Goal: Complete application form: Complete application form

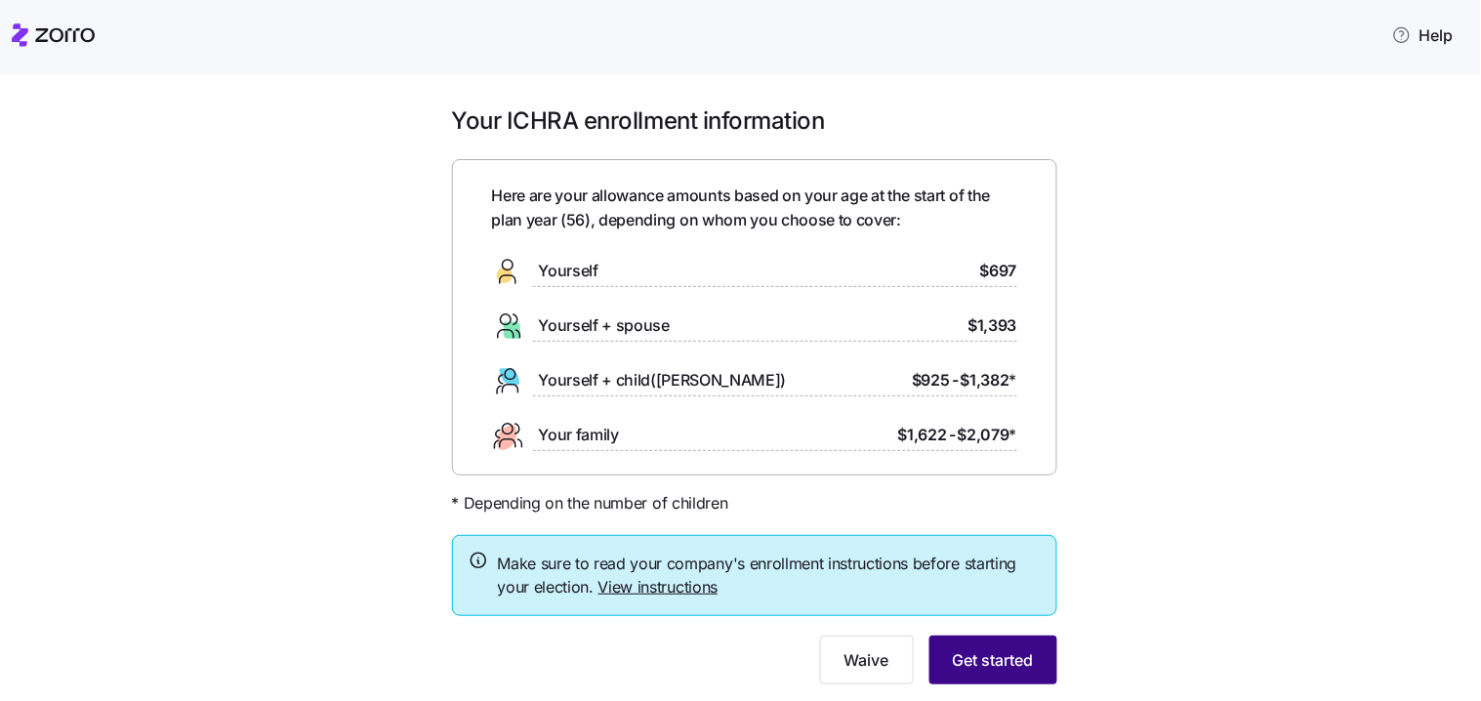
click at [1002, 667] on span "Get started" at bounding box center [993, 659] width 81 height 23
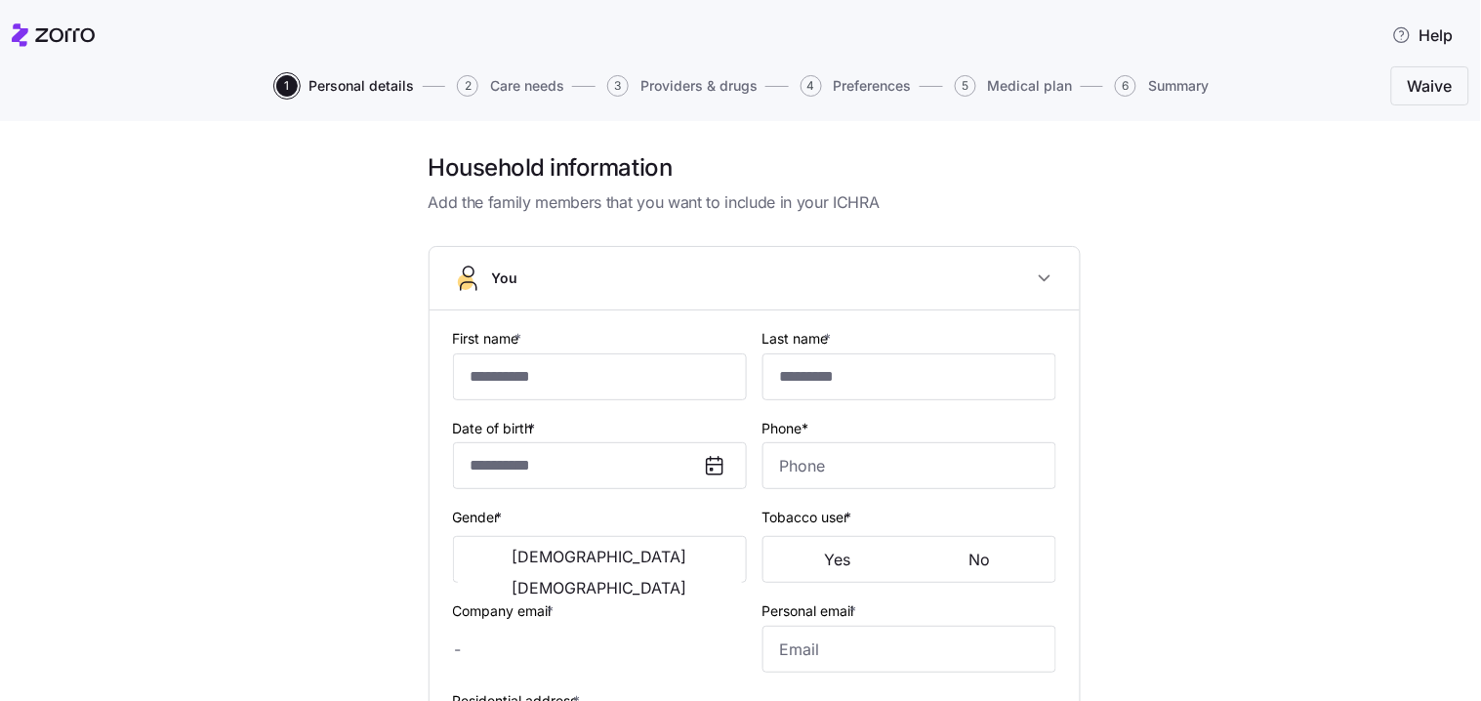
type input "*****"
type input "********"
type input "[EMAIL_ADDRESS][DOMAIN_NAME]"
type input "**********"
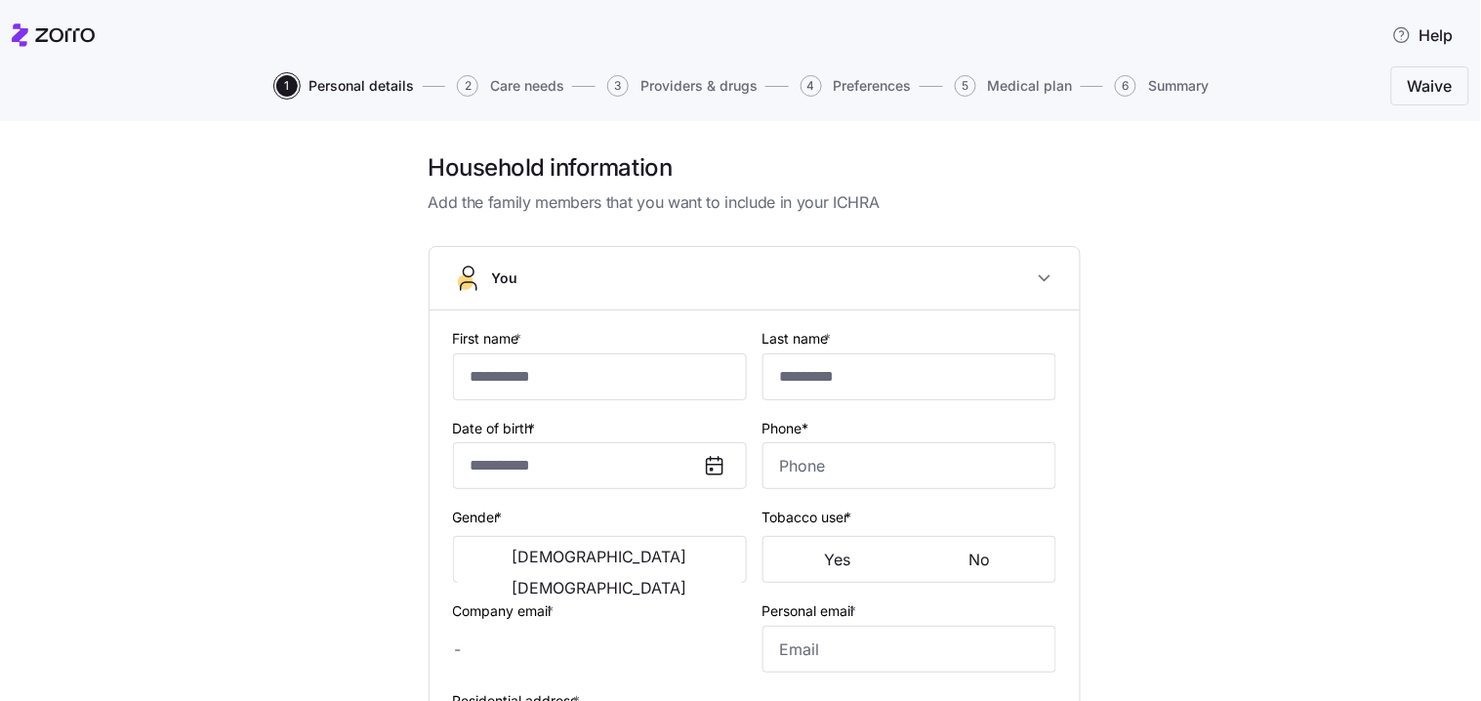
checkbox input "true"
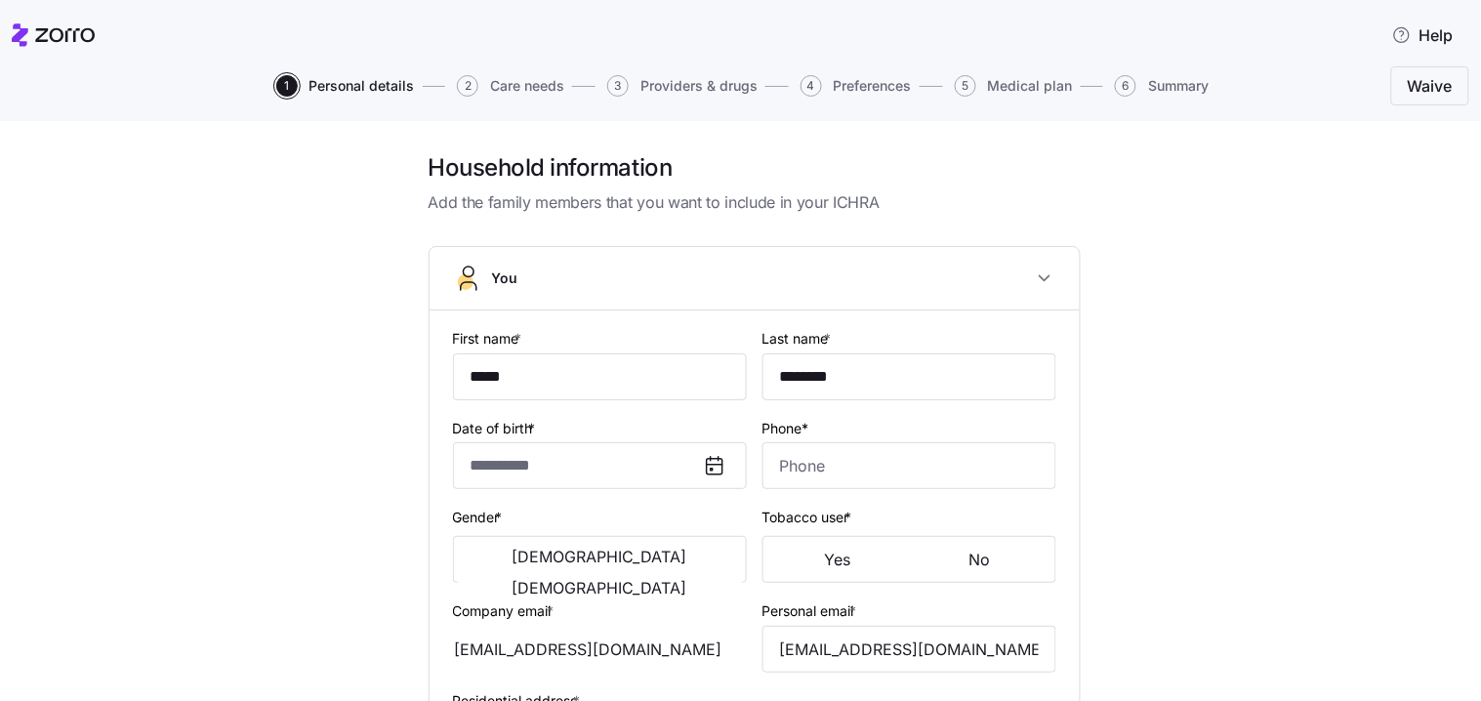
type input "**********"
type input "[PHONE_NUMBER]"
type input "[DEMOGRAPHIC_DATA] citizen"
type input "Married"
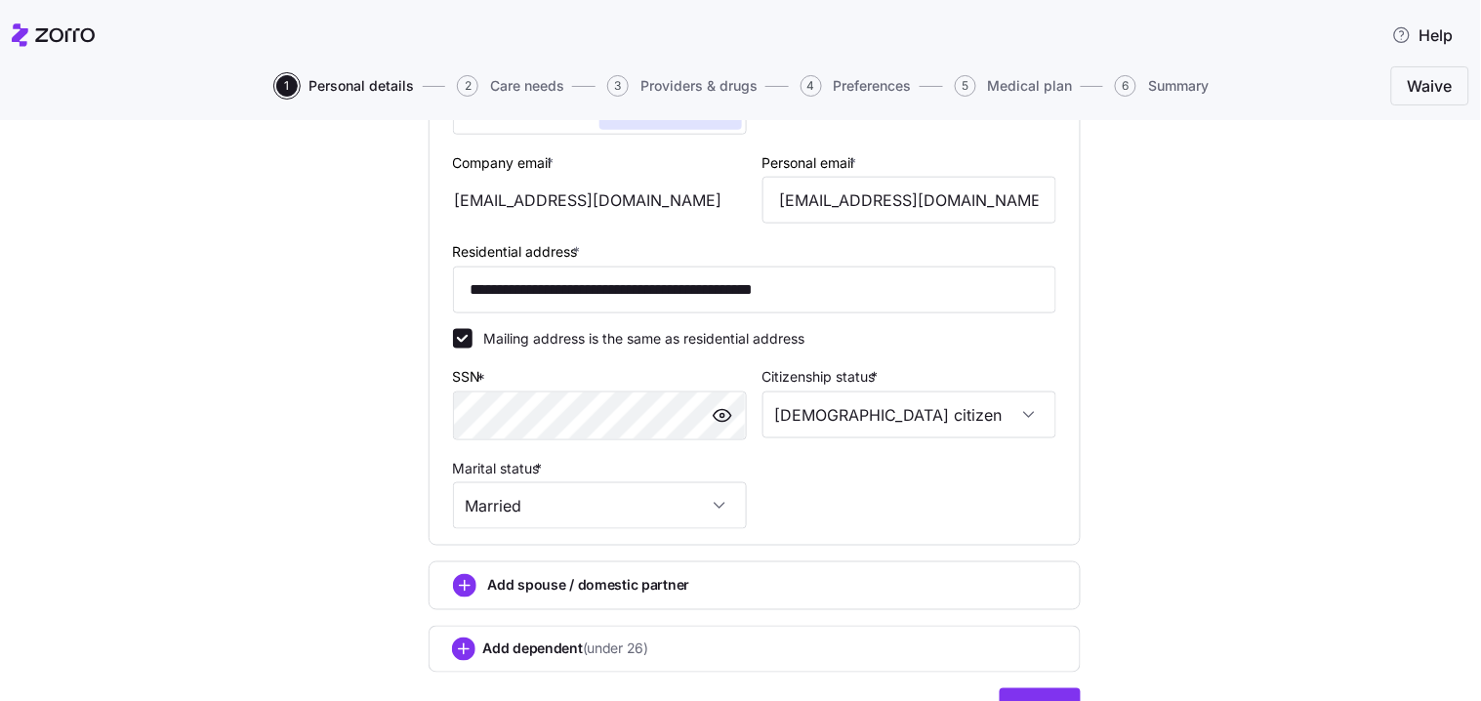
scroll to position [649, 0]
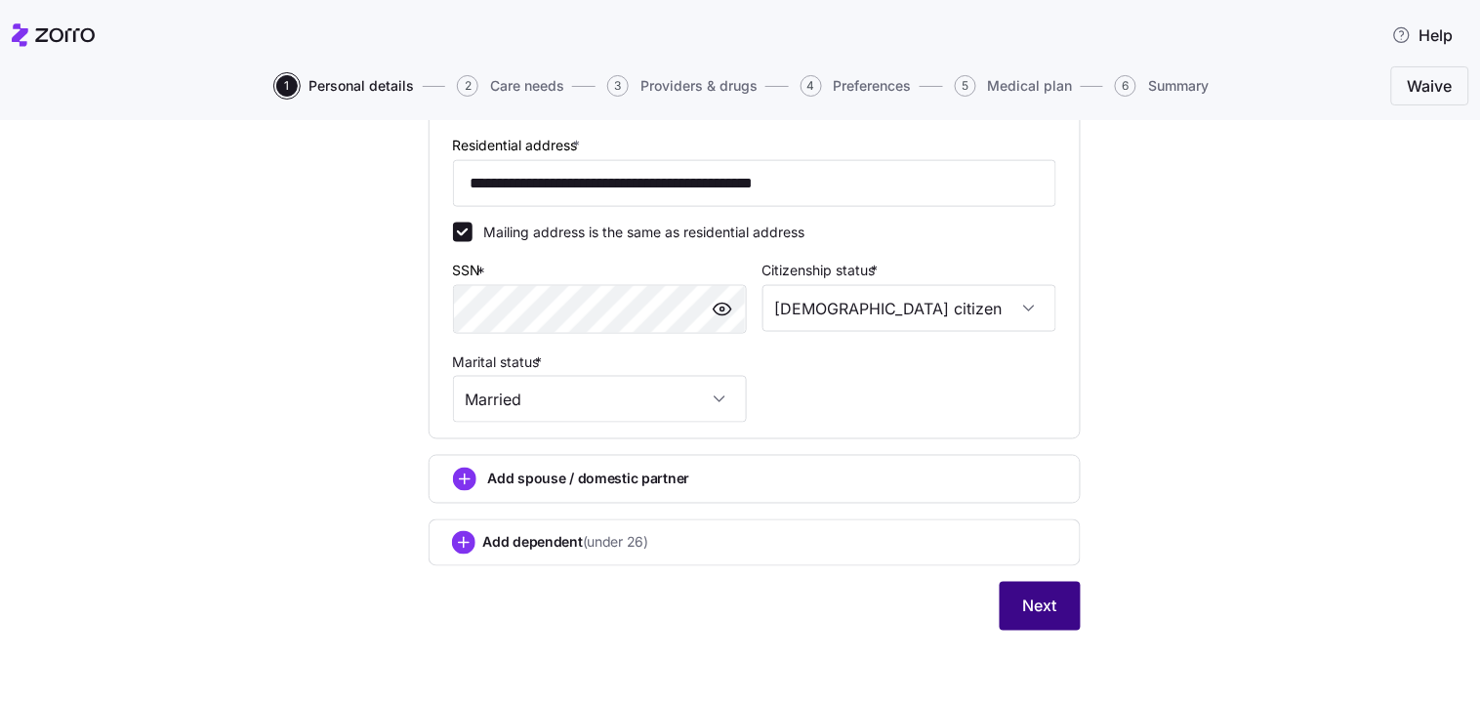
click at [1032, 620] on button "Next" at bounding box center [1040, 606] width 81 height 49
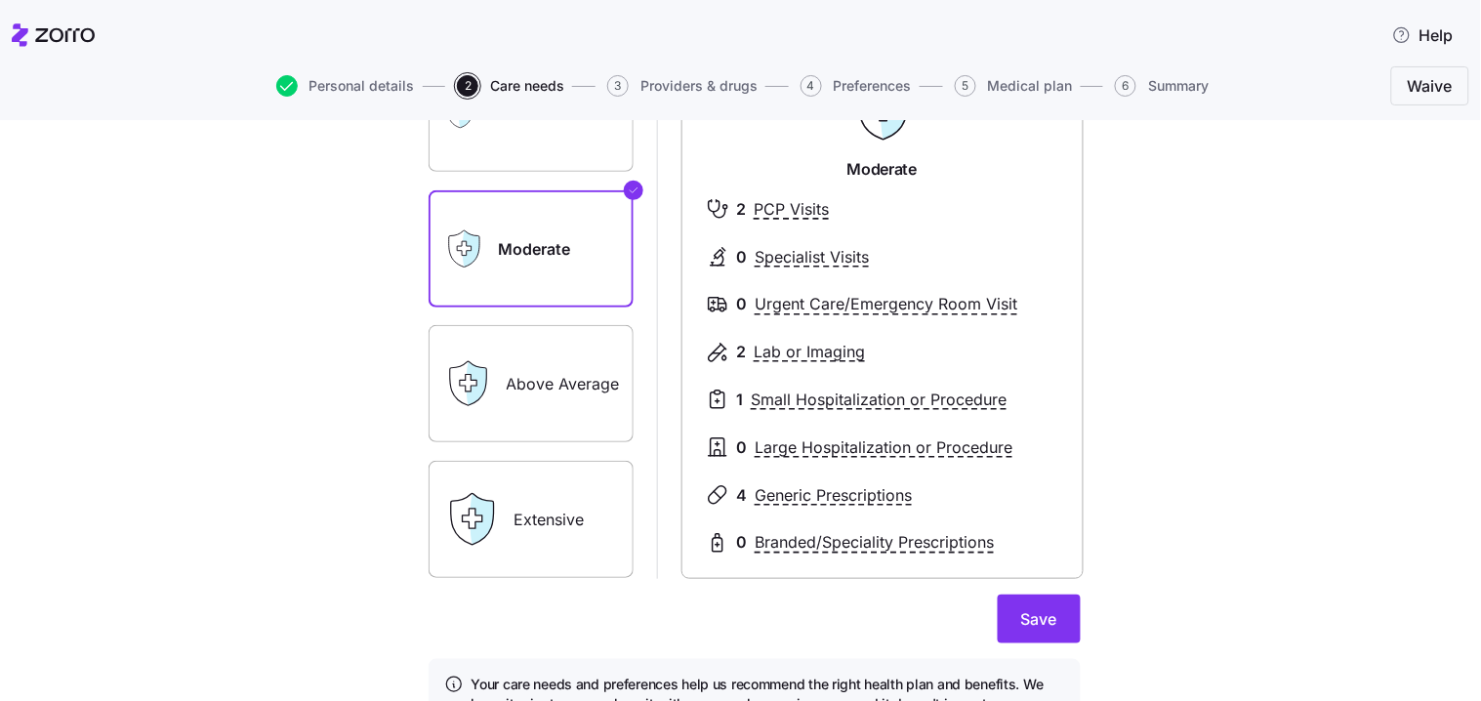
scroll to position [217, 0]
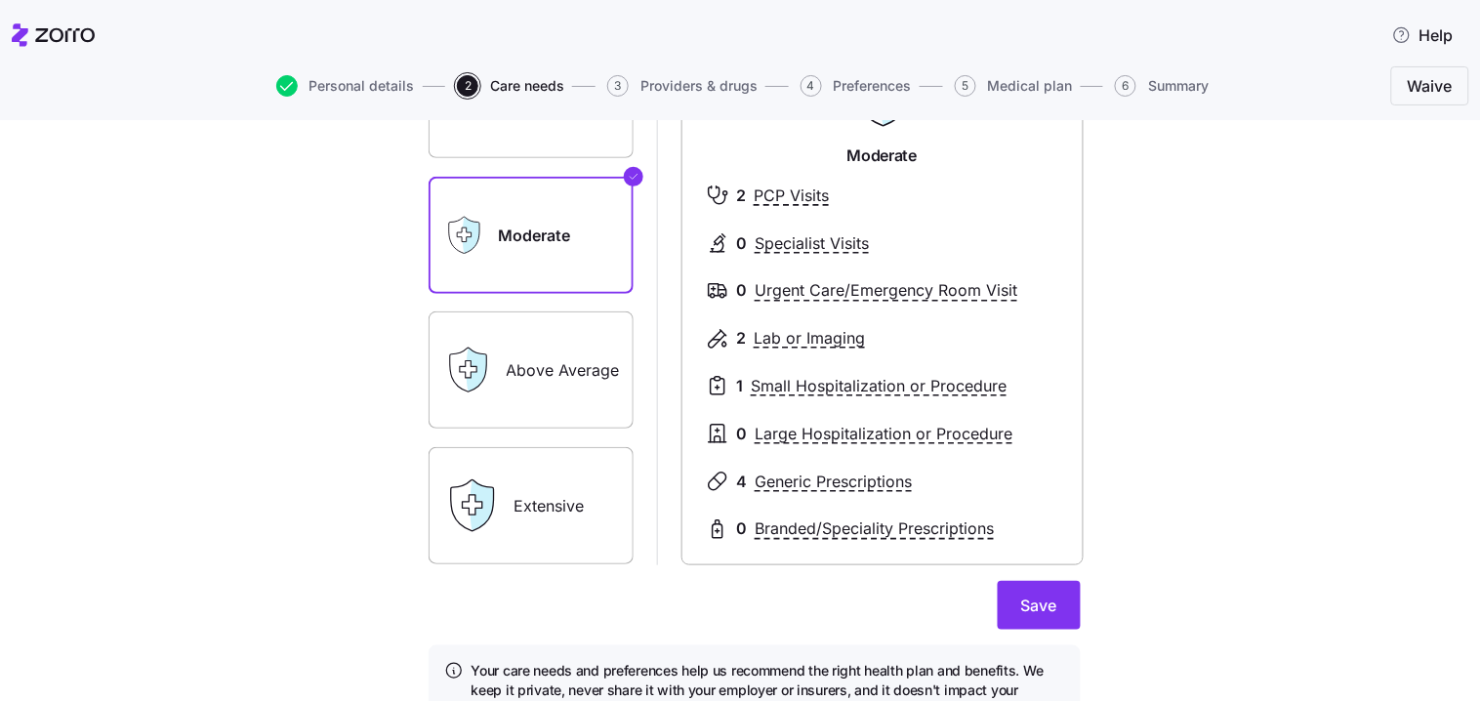
click at [525, 366] on label "Above Average" at bounding box center [531, 369] width 205 height 117
click at [0, 0] on input "Above Average" at bounding box center [0, 0] width 0 height 0
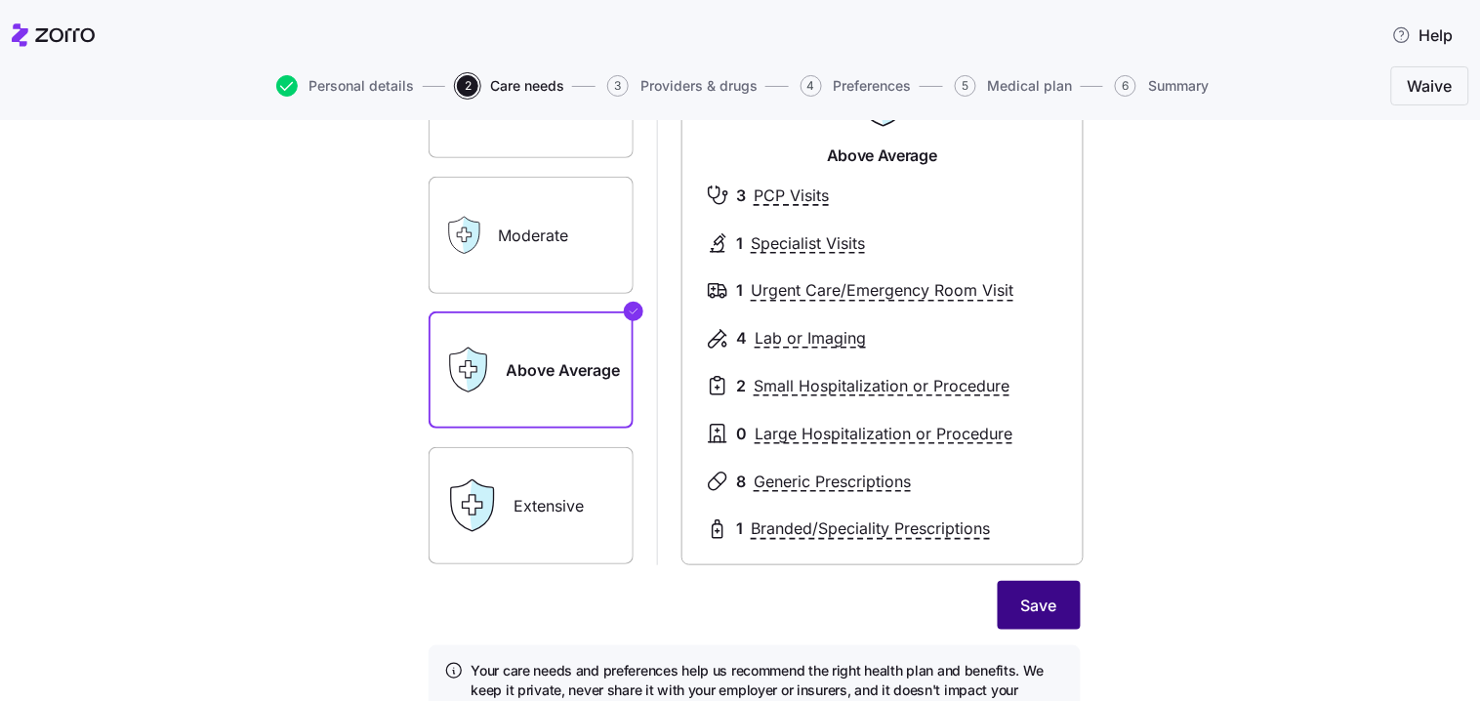
click at [1041, 601] on span "Save" at bounding box center [1039, 604] width 36 height 23
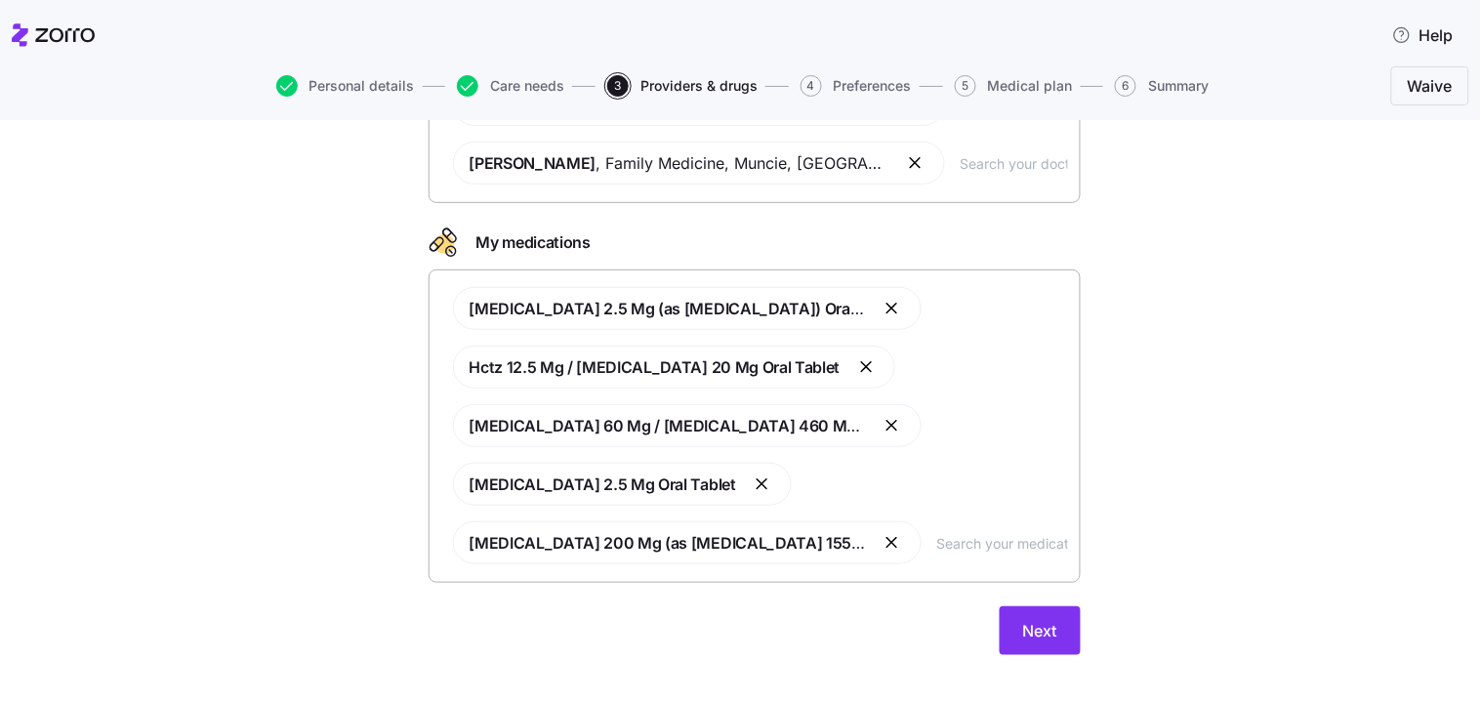
scroll to position [217, 0]
click at [1025, 634] on span "Next" at bounding box center [1040, 629] width 34 height 23
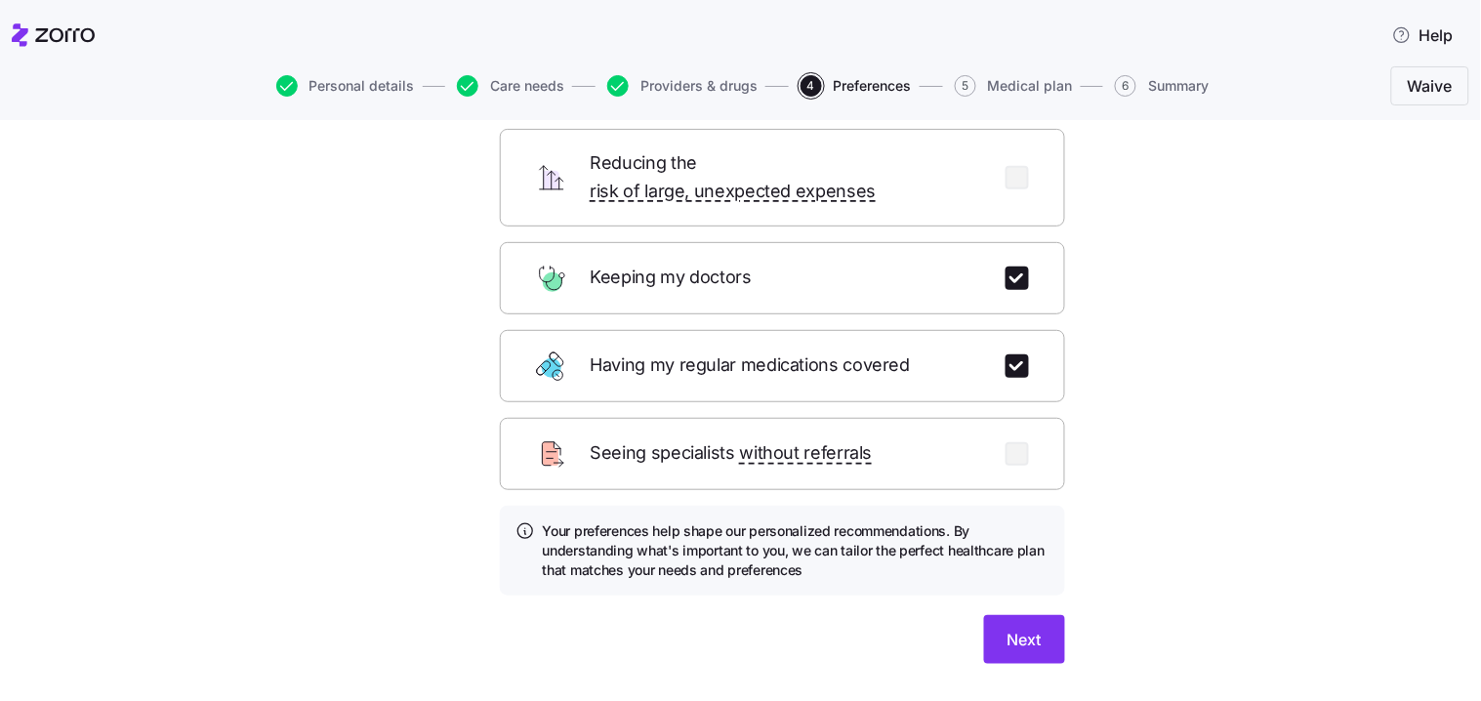
scroll to position [228, 0]
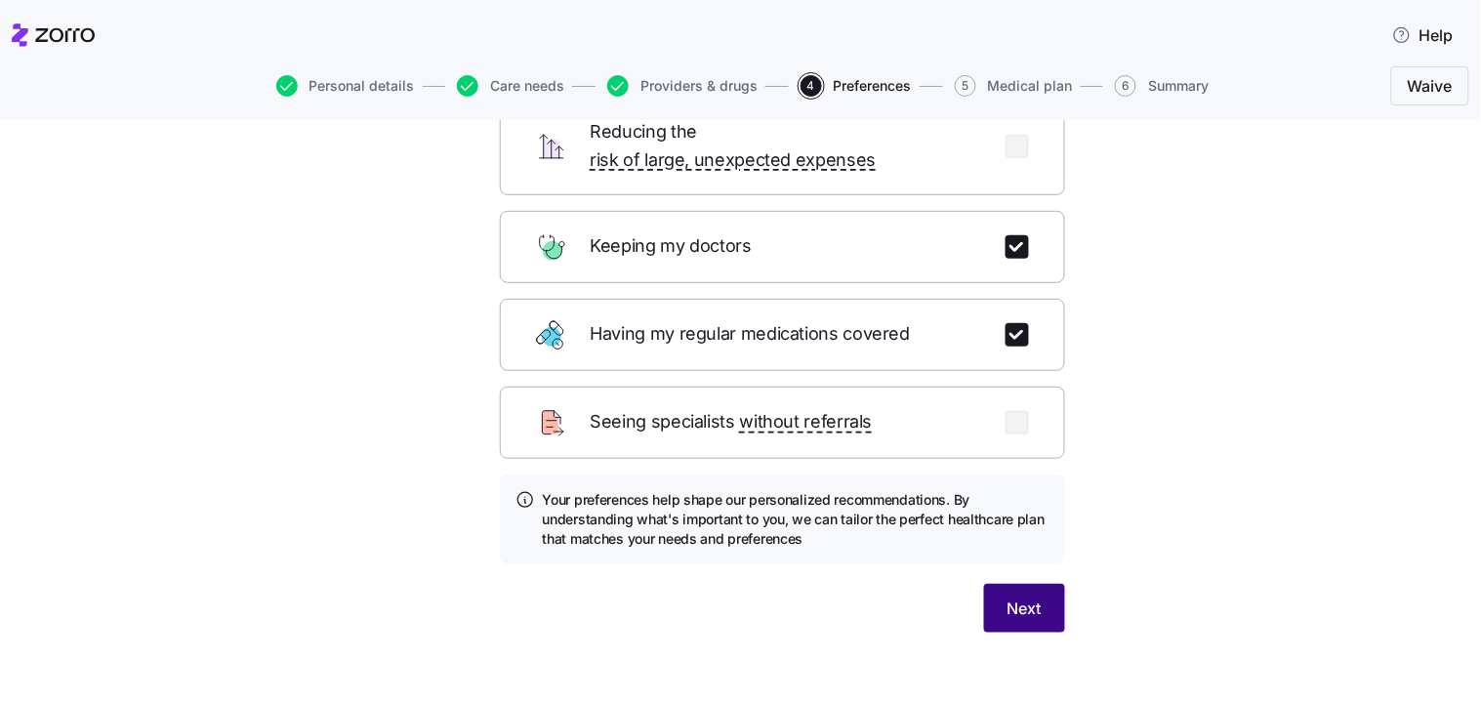
click at [1010, 596] on span "Next" at bounding box center [1024, 607] width 34 height 23
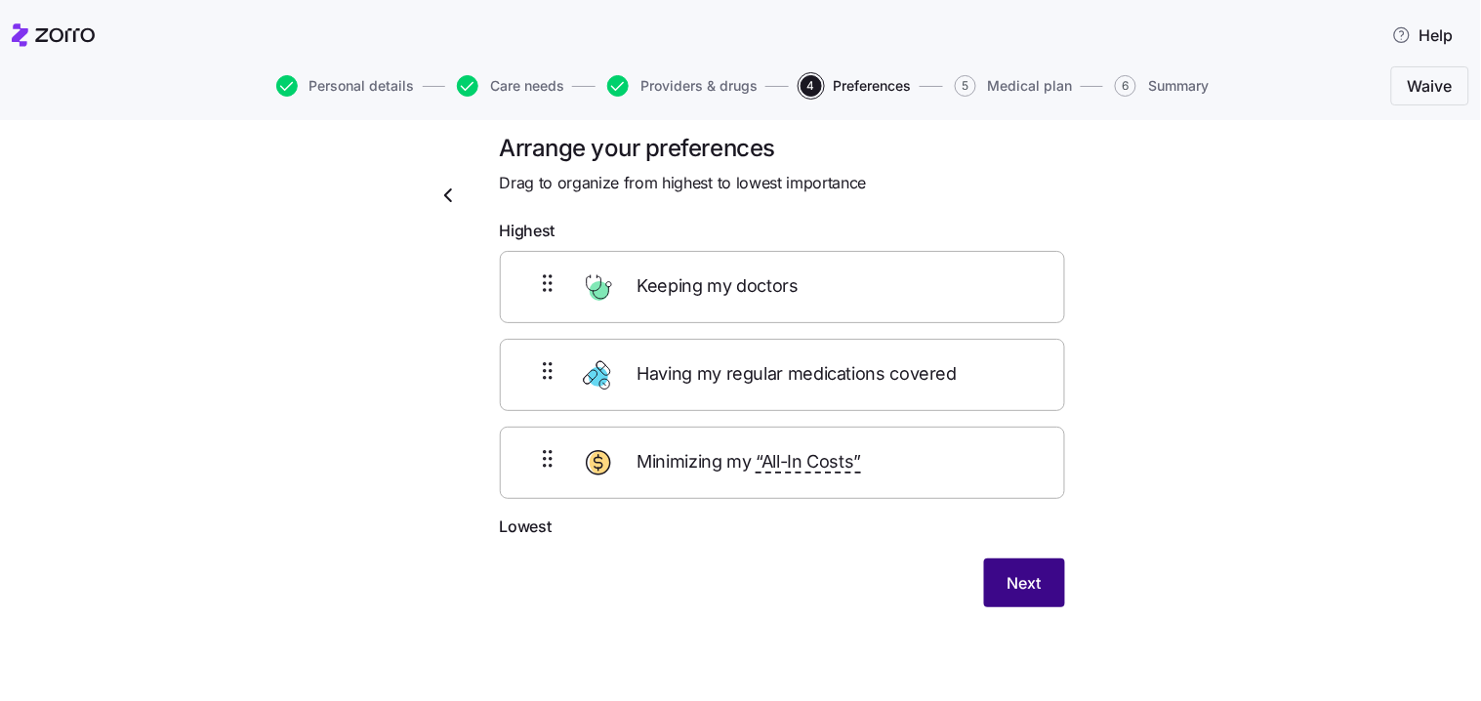
scroll to position [20, 0]
click at [1025, 572] on button "Next" at bounding box center [1024, 582] width 81 height 49
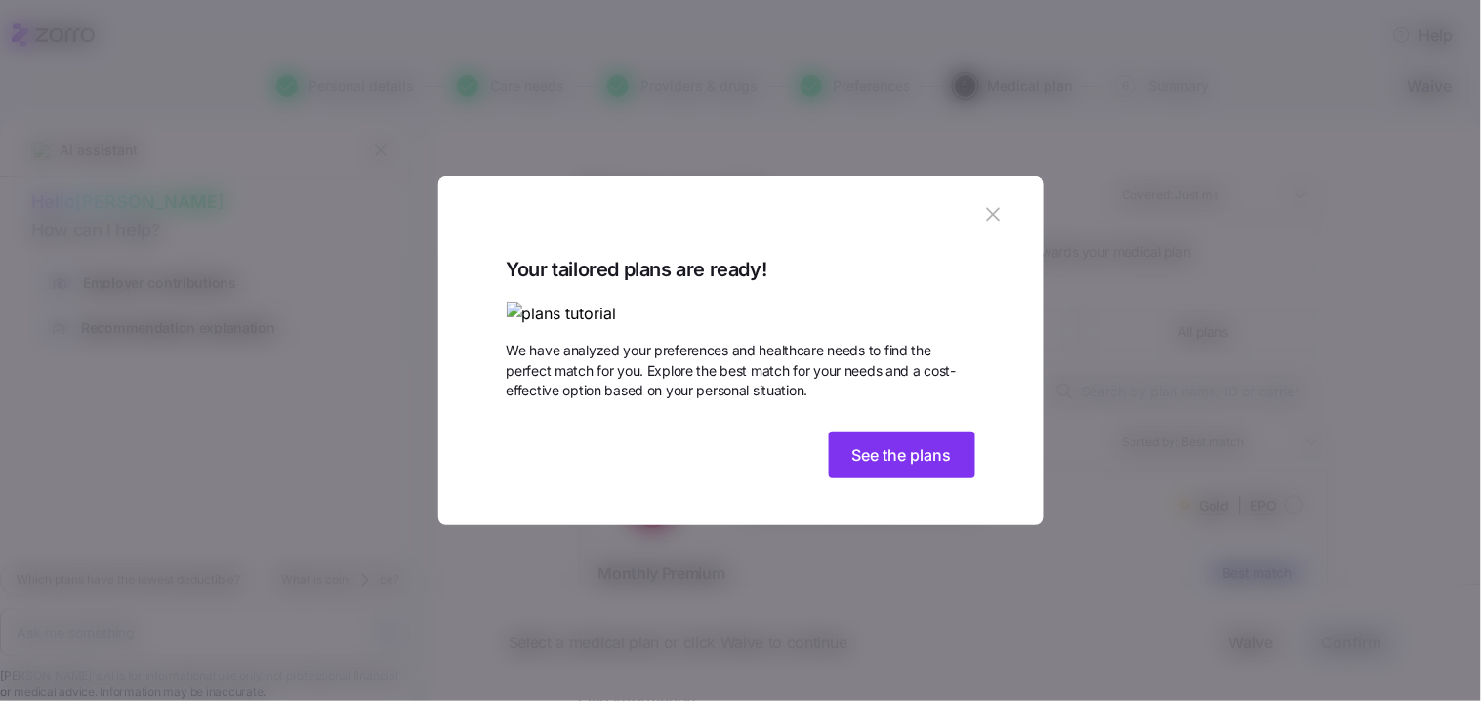
click at [638, 302] on img at bounding box center [741, 314] width 469 height 24
click at [915, 467] on span "See the plans" at bounding box center [902, 454] width 100 height 23
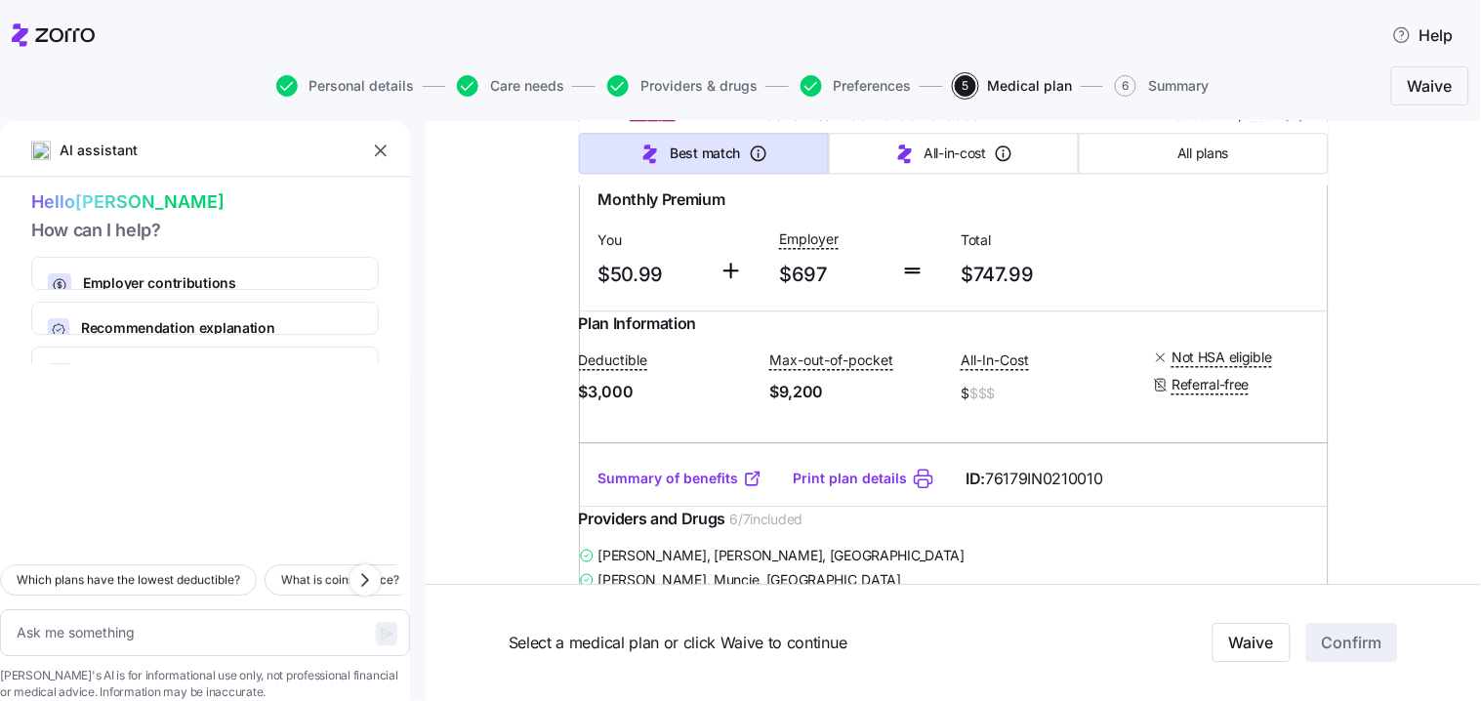
scroll to position [31777, 0]
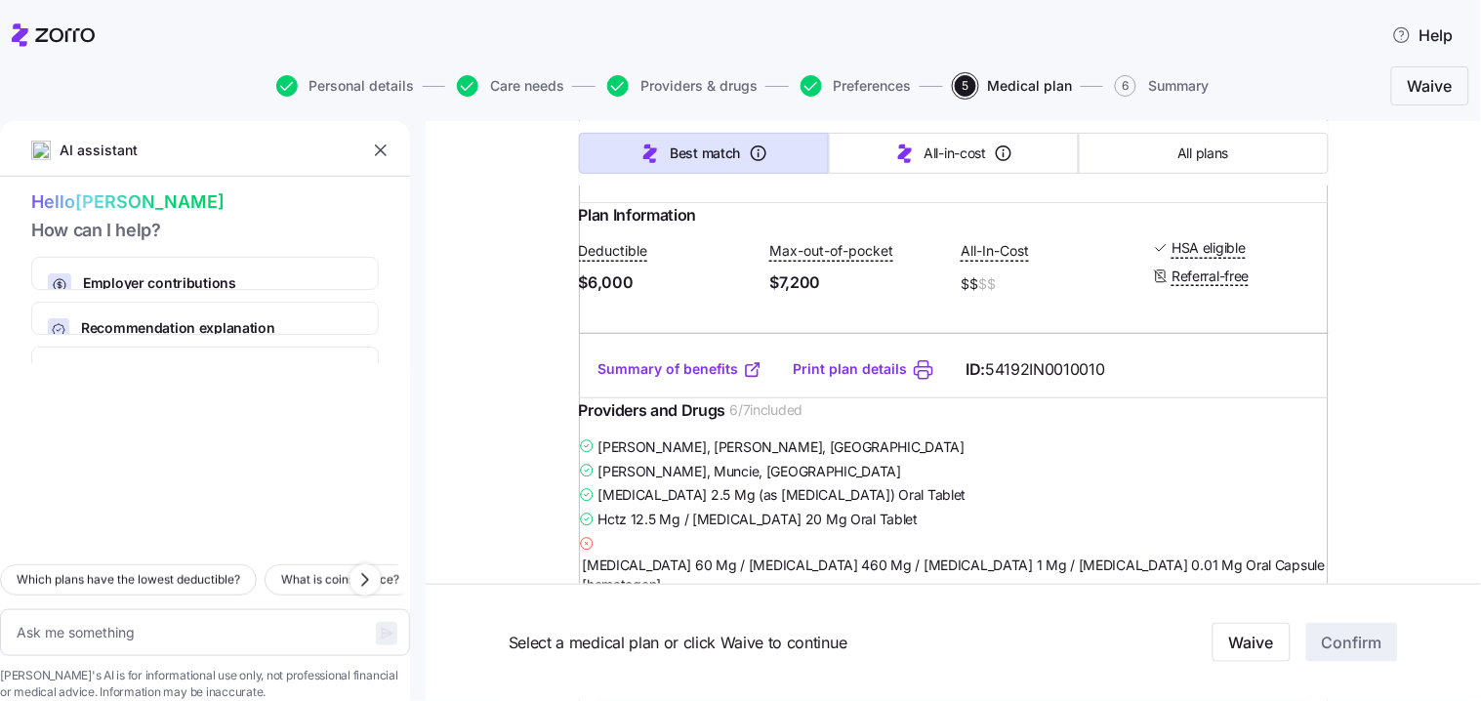
scroll to position [32644, 0]
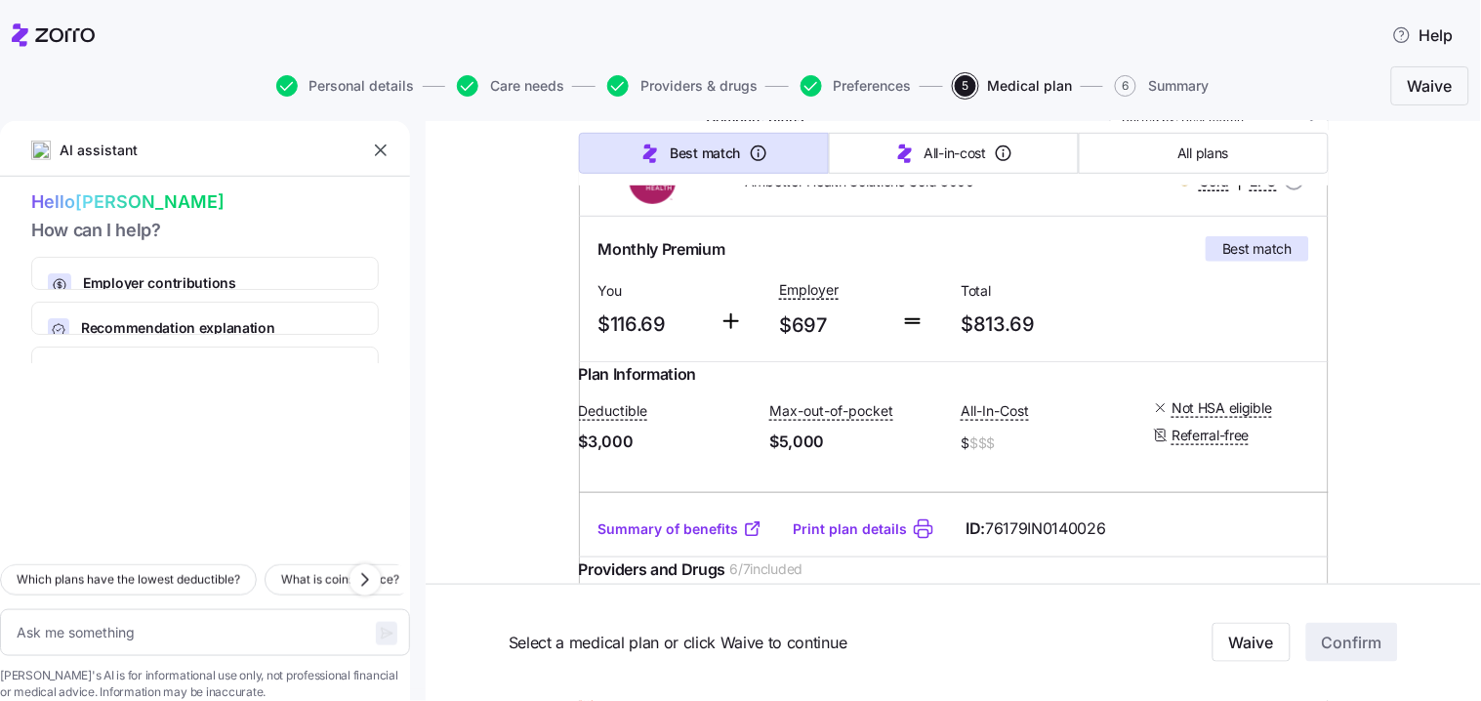
scroll to position [325, 0]
click at [664, 538] on link "Summary of benefits" at bounding box center [680, 528] width 164 height 20
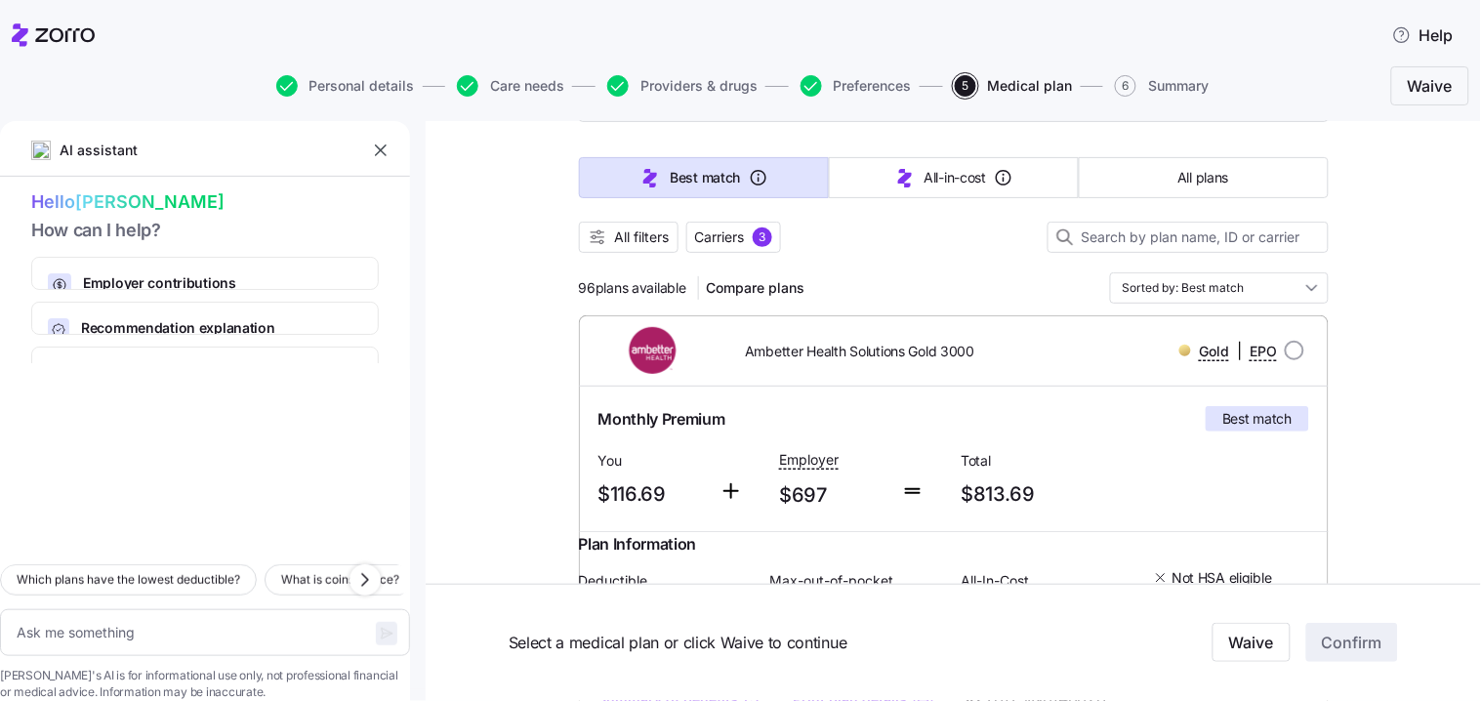
scroll to position [108, 0]
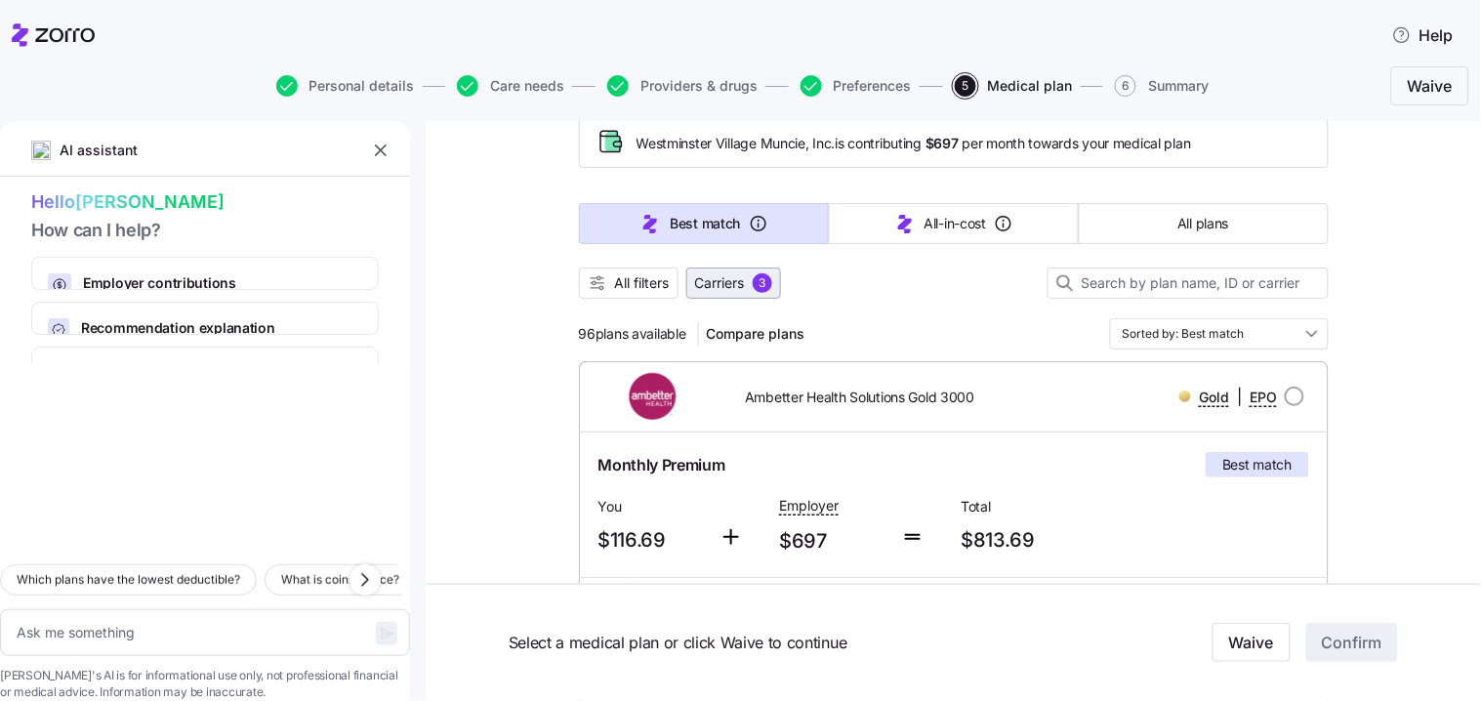
click at [733, 280] on span "Carriers" at bounding box center [720, 283] width 50 height 20
click at [758, 285] on div "3" at bounding box center [763, 283] width 20 height 20
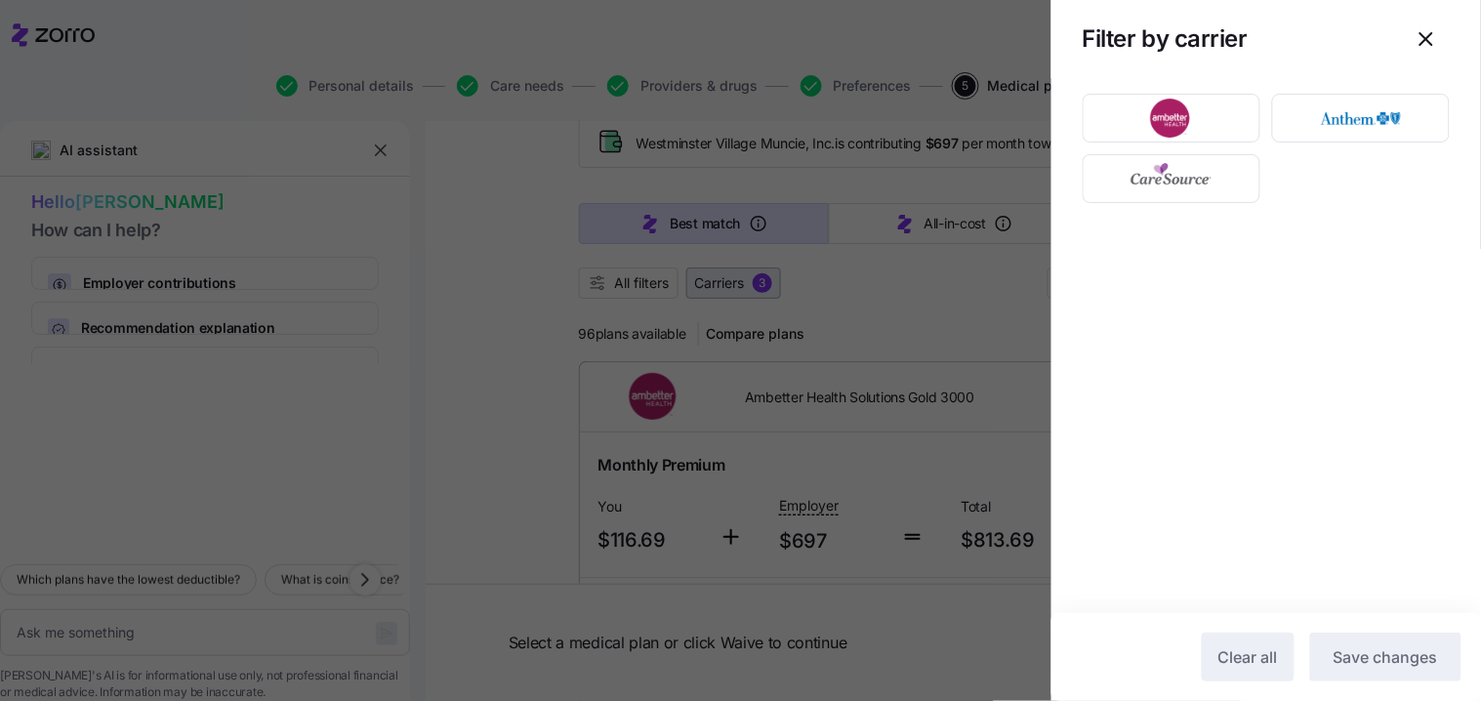
click at [758, 285] on div at bounding box center [740, 350] width 1481 height 701
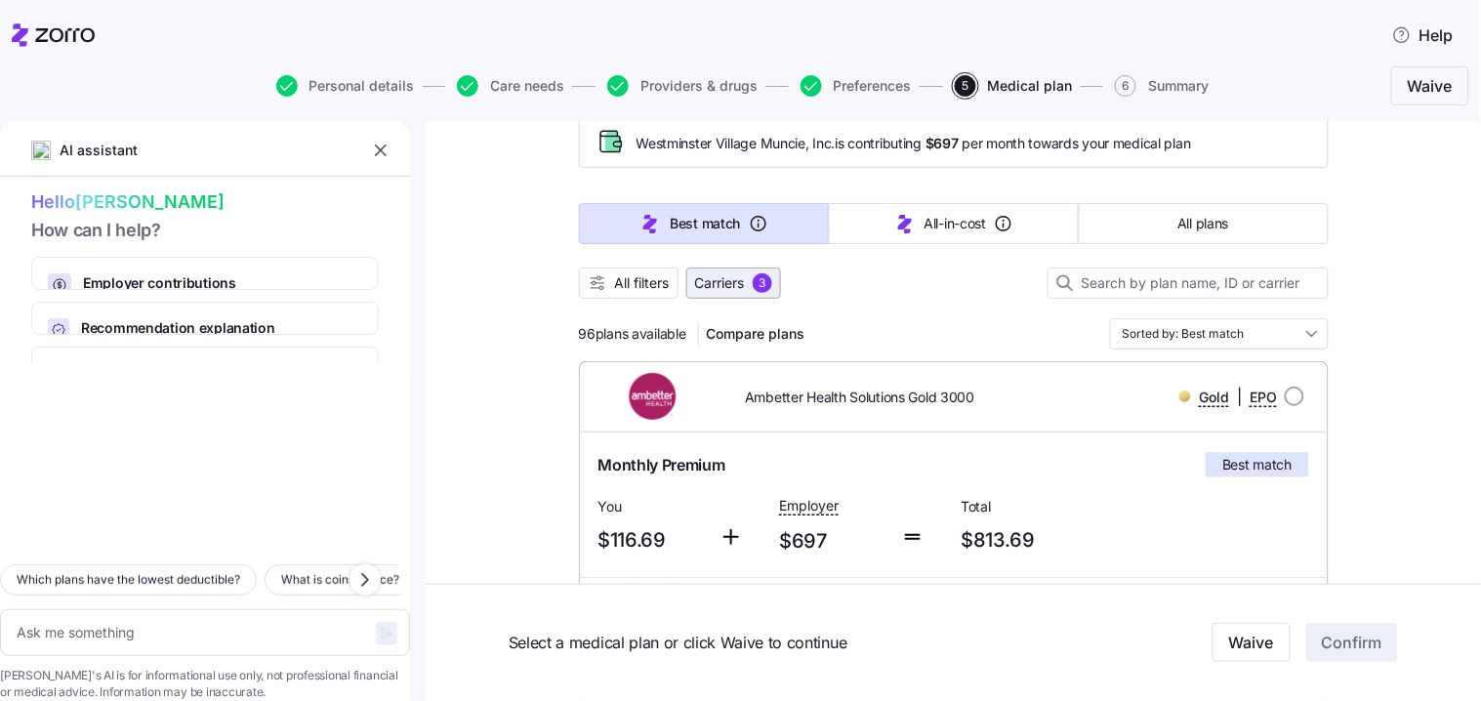
click at [758, 285] on div "3" at bounding box center [763, 283] width 20 height 20
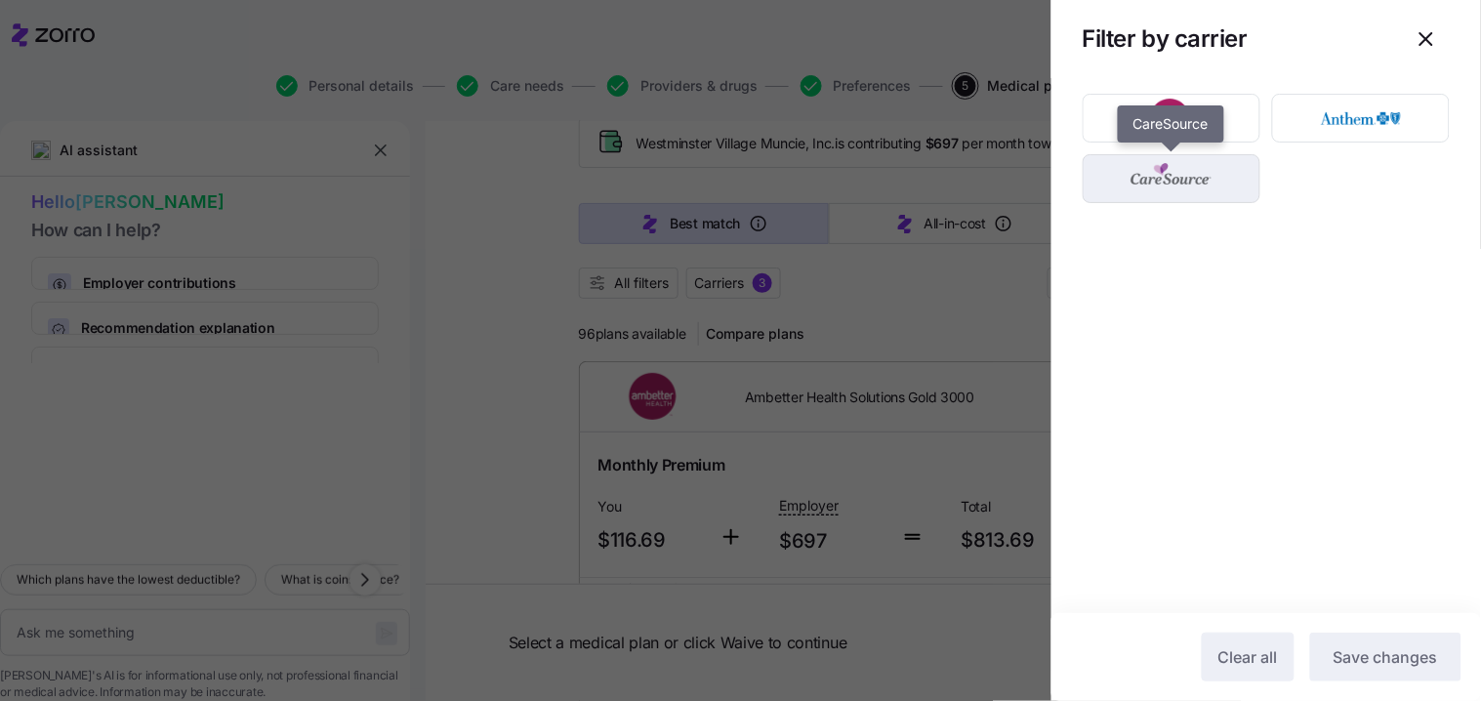
click at [1116, 181] on img "button" at bounding box center [1171, 178] width 143 height 39
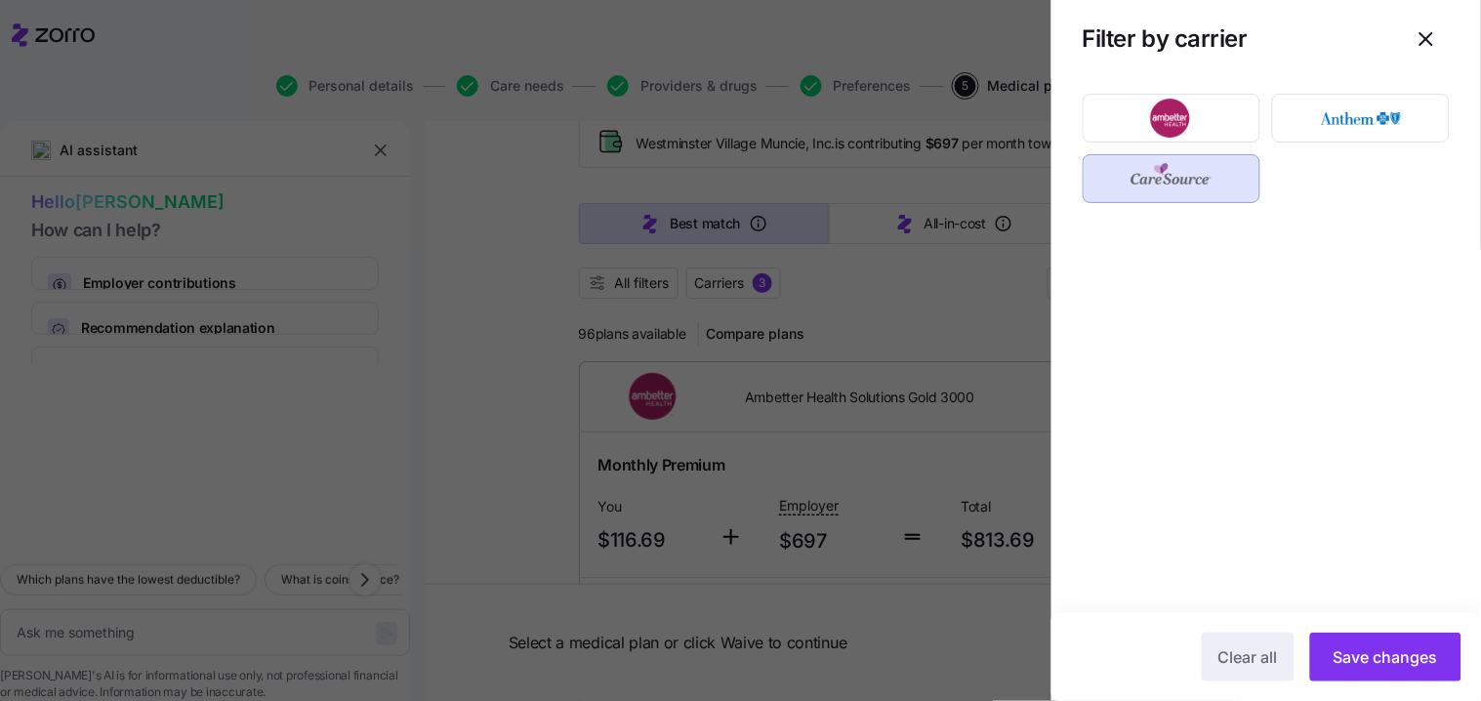
click at [1085, 59] on div "Filter by carrier" at bounding box center [1265, 39] width 367 height 47
drag, startPoint x: 469, startPoint y: 143, endPoint x: 1035, endPoint y: 279, distance: 581.2
click at [470, 143] on div at bounding box center [740, 350] width 1481 height 701
click at [470, 139] on div at bounding box center [740, 350] width 1481 height 701
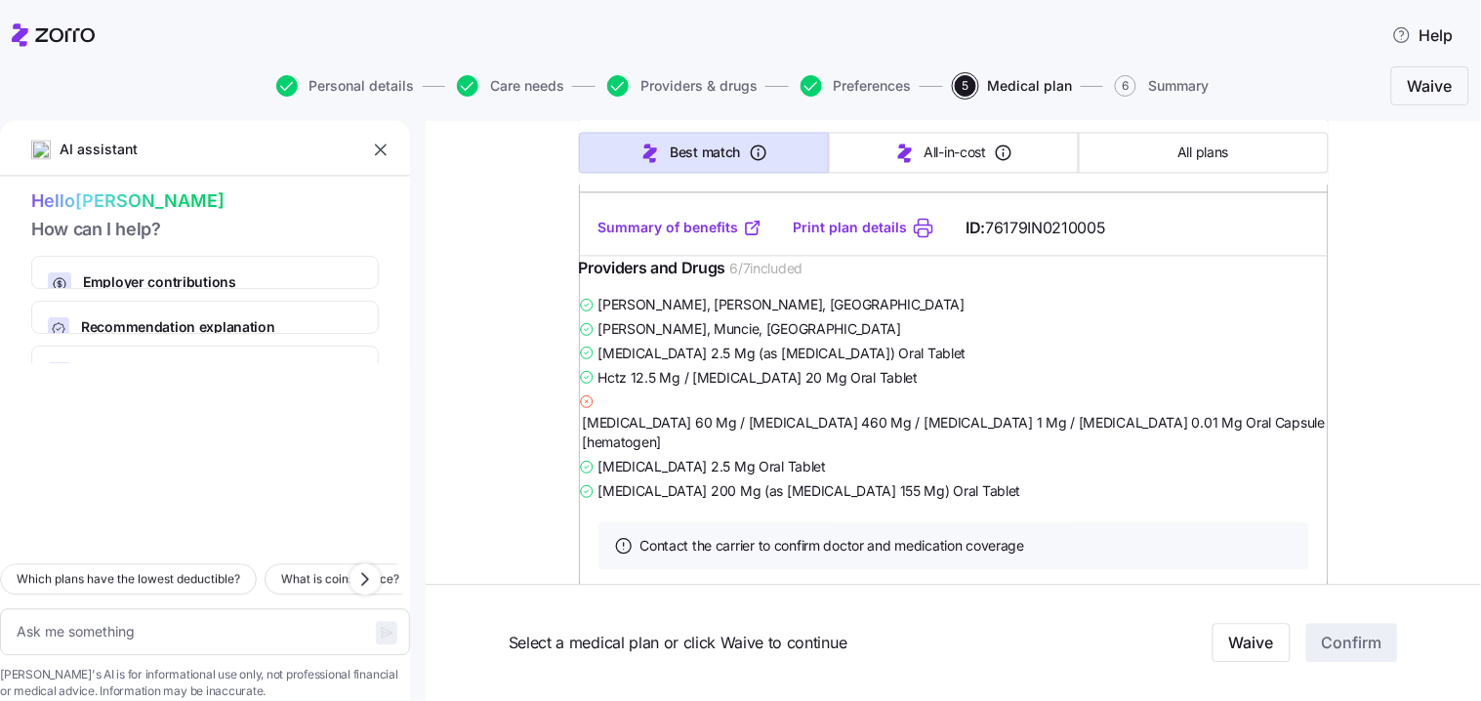
scroll to position [6833, 0]
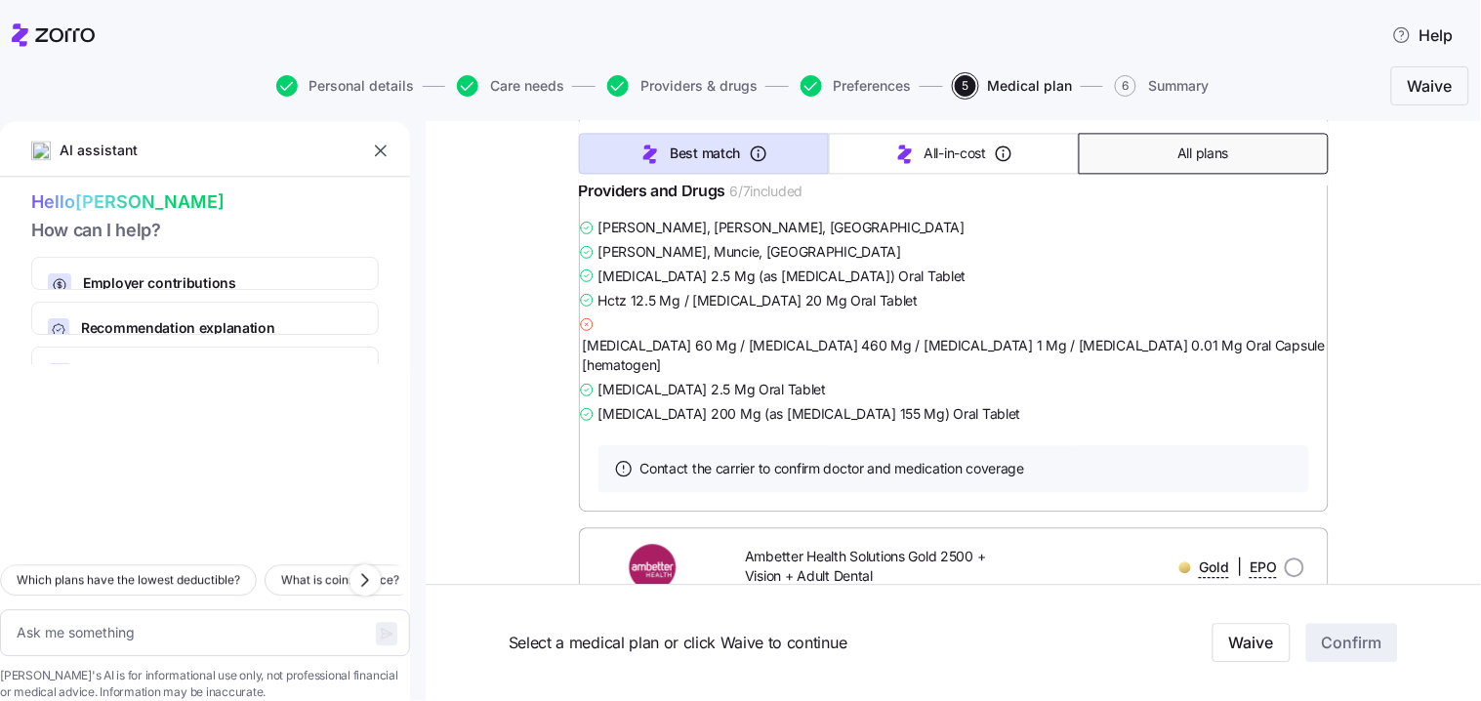
click at [1125, 150] on button "All plans" at bounding box center [1204, 153] width 250 height 41
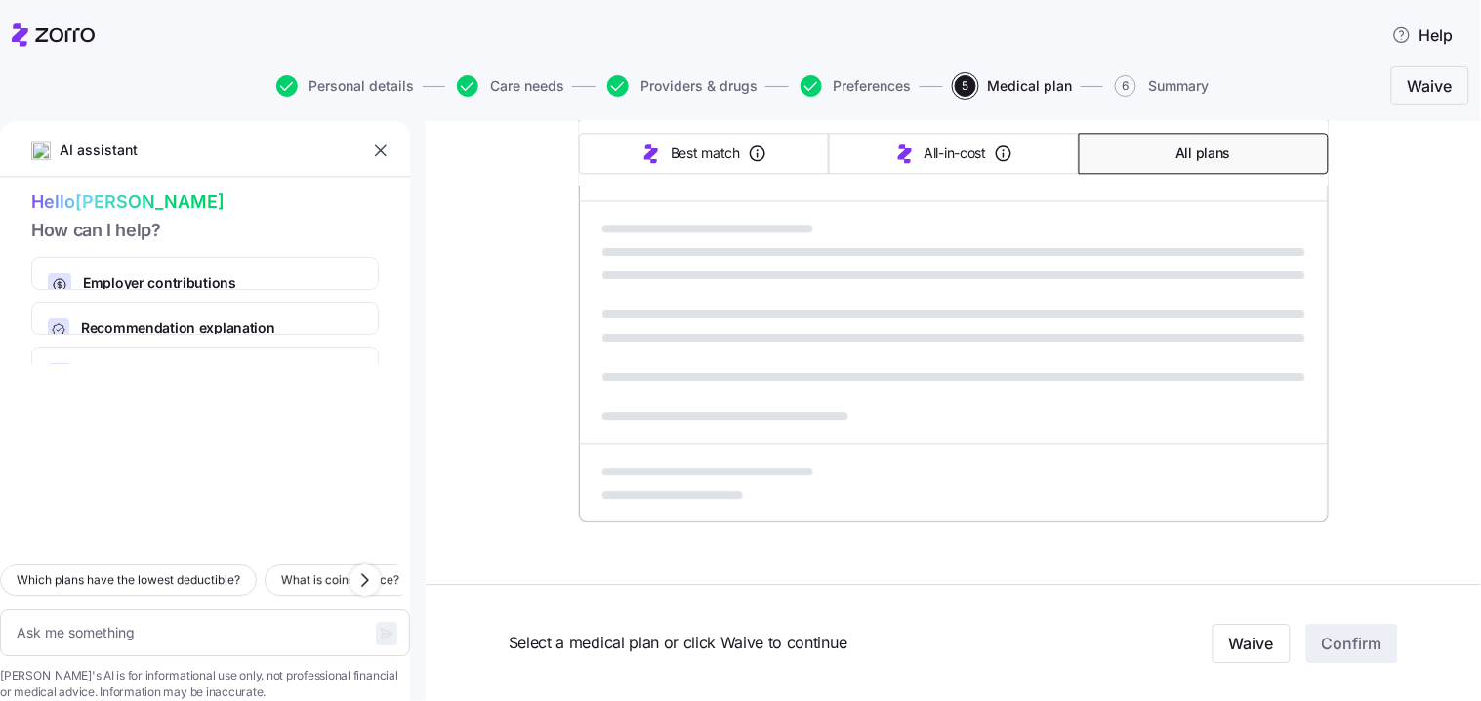
type textarea "x"
type input "Sorted by: Premium"
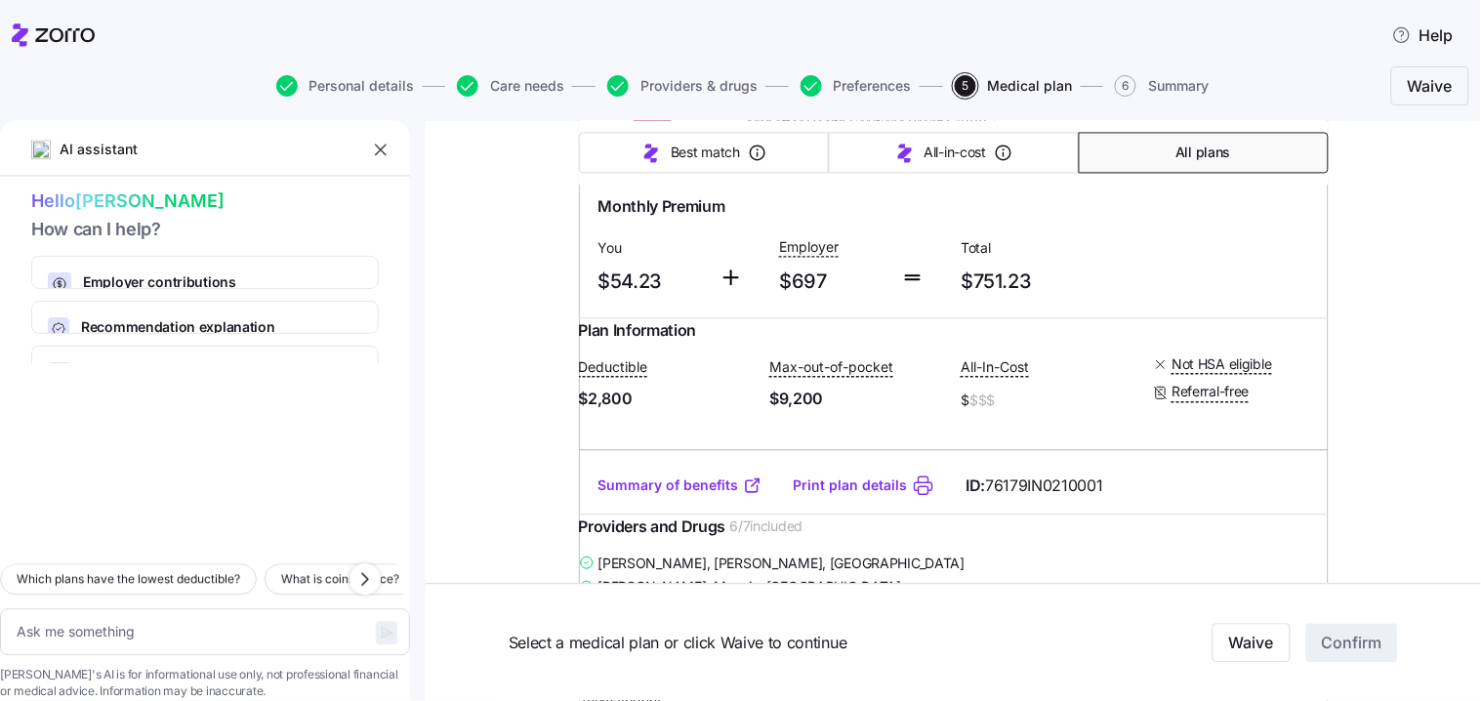
scroll to position [25812, 0]
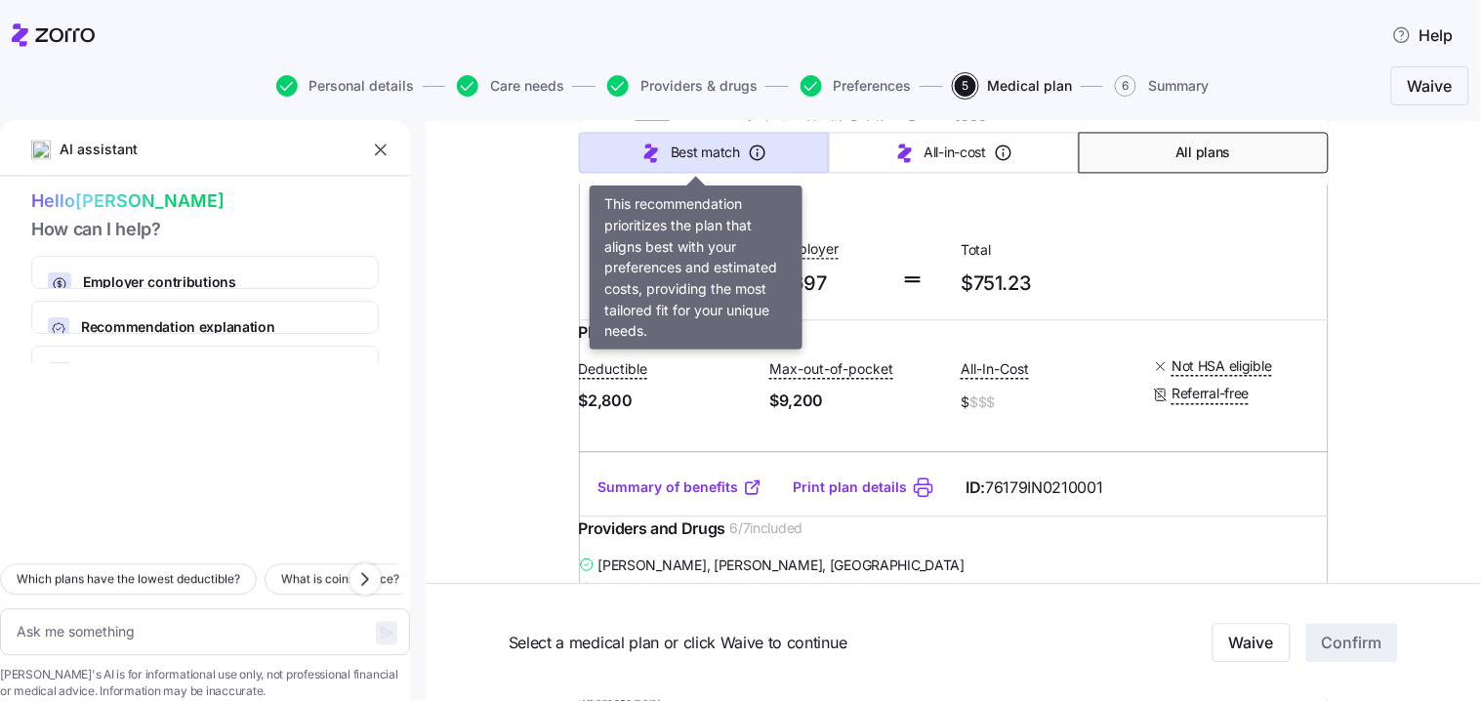
click at [639, 148] on icon "button" at bounding box center [650, 153] width 23 height 23
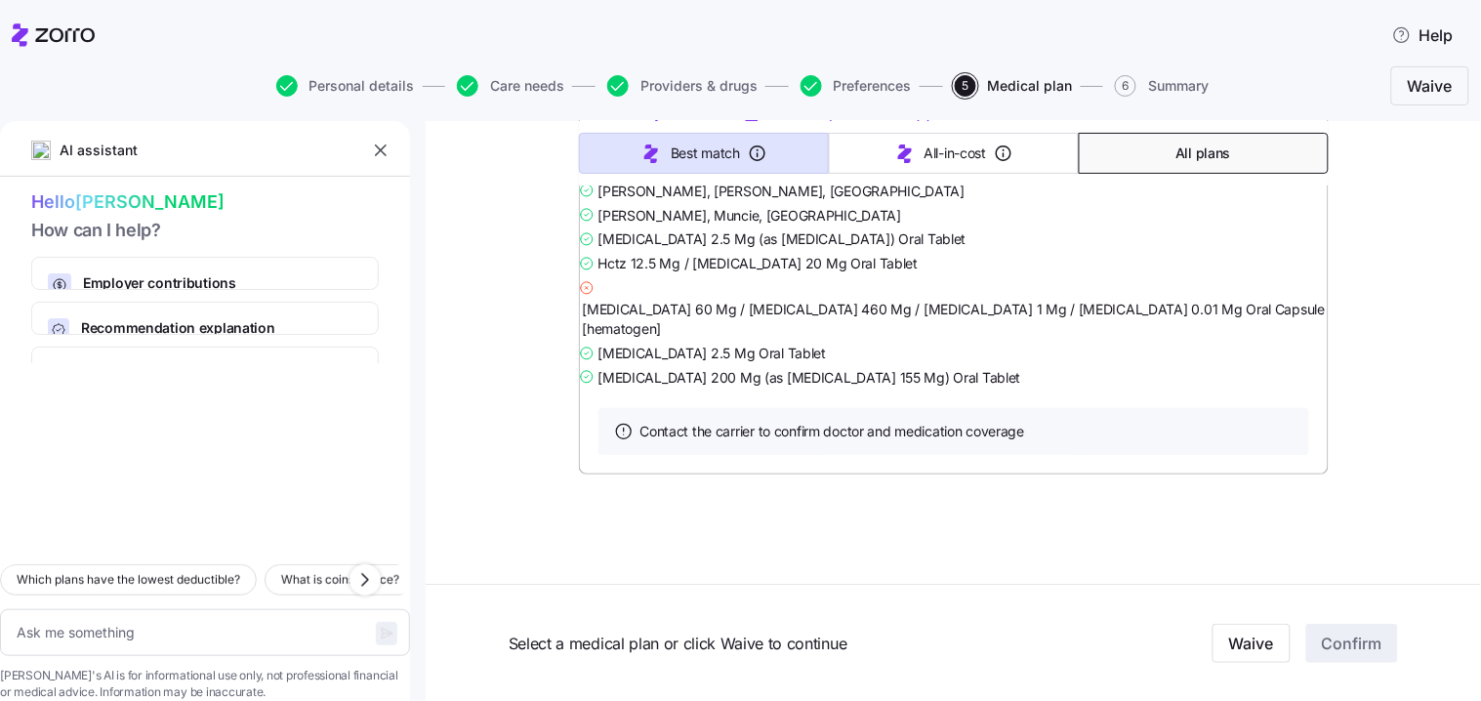
click at [639, 148] on icon "button" at bounding box center [650, 153] width 23 height 23
type textarea "x"
type input "Sorted by: Best match"
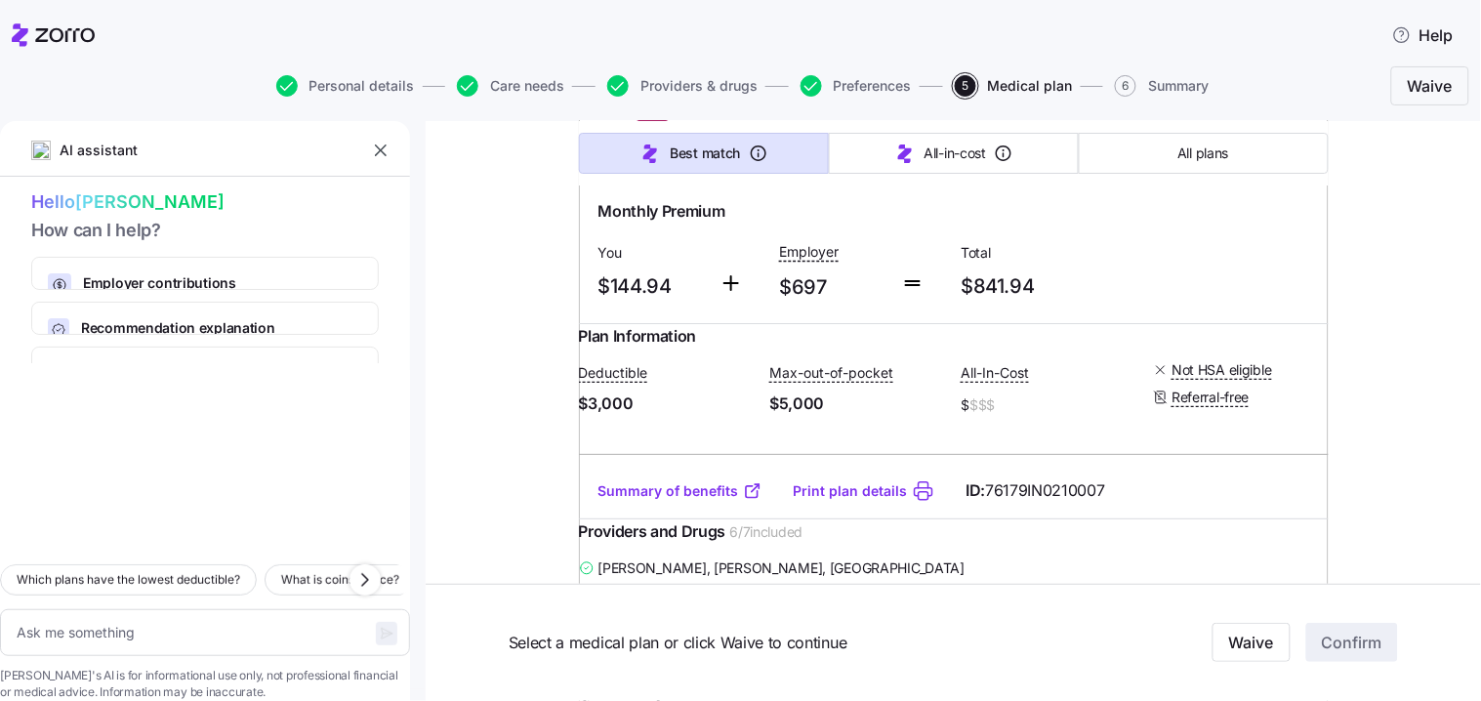
scroll to position [1952, 0]
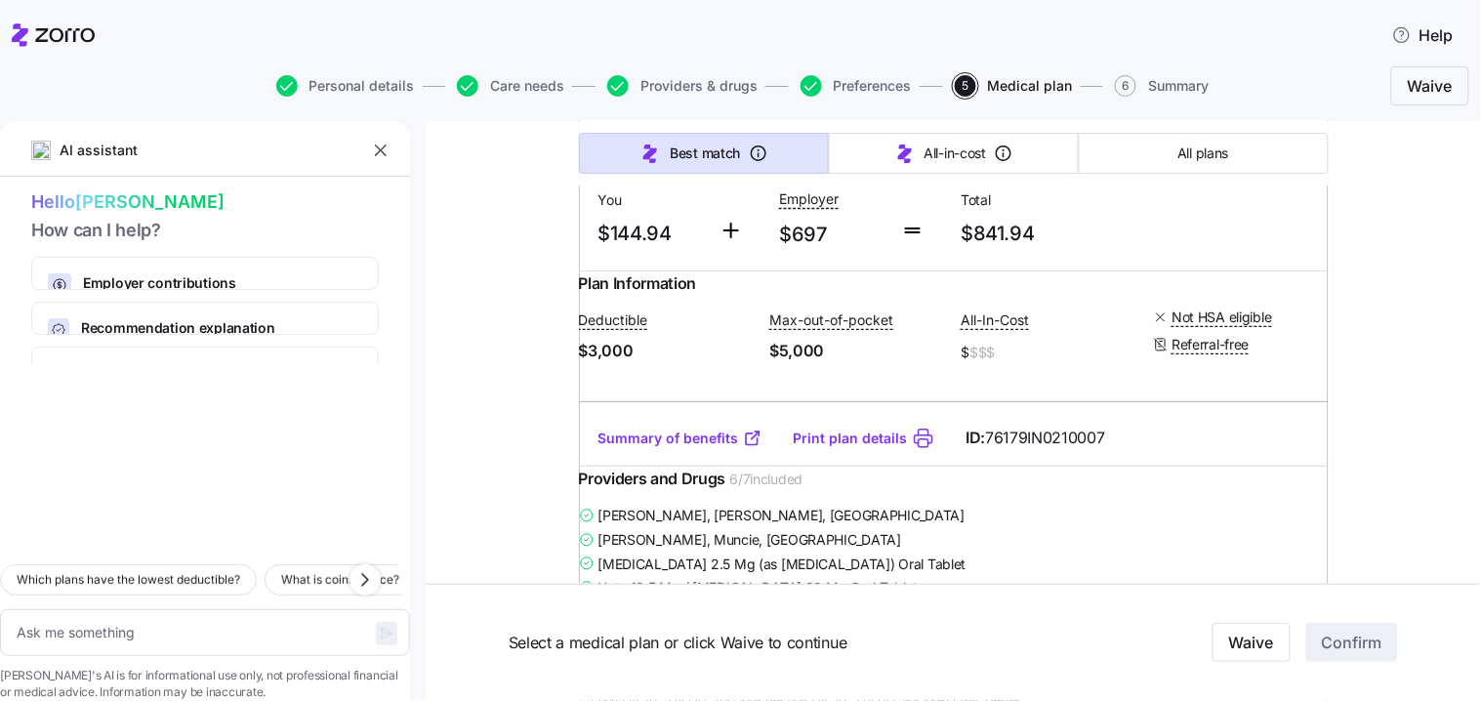
click at [681, 448] on link "Summary of benefits" at bounding box center [680, 439] width 164 height 20
click at [1286, 96] on input "radio" at bounding box center [1295, 86] width 20 height 20
radio input "true"
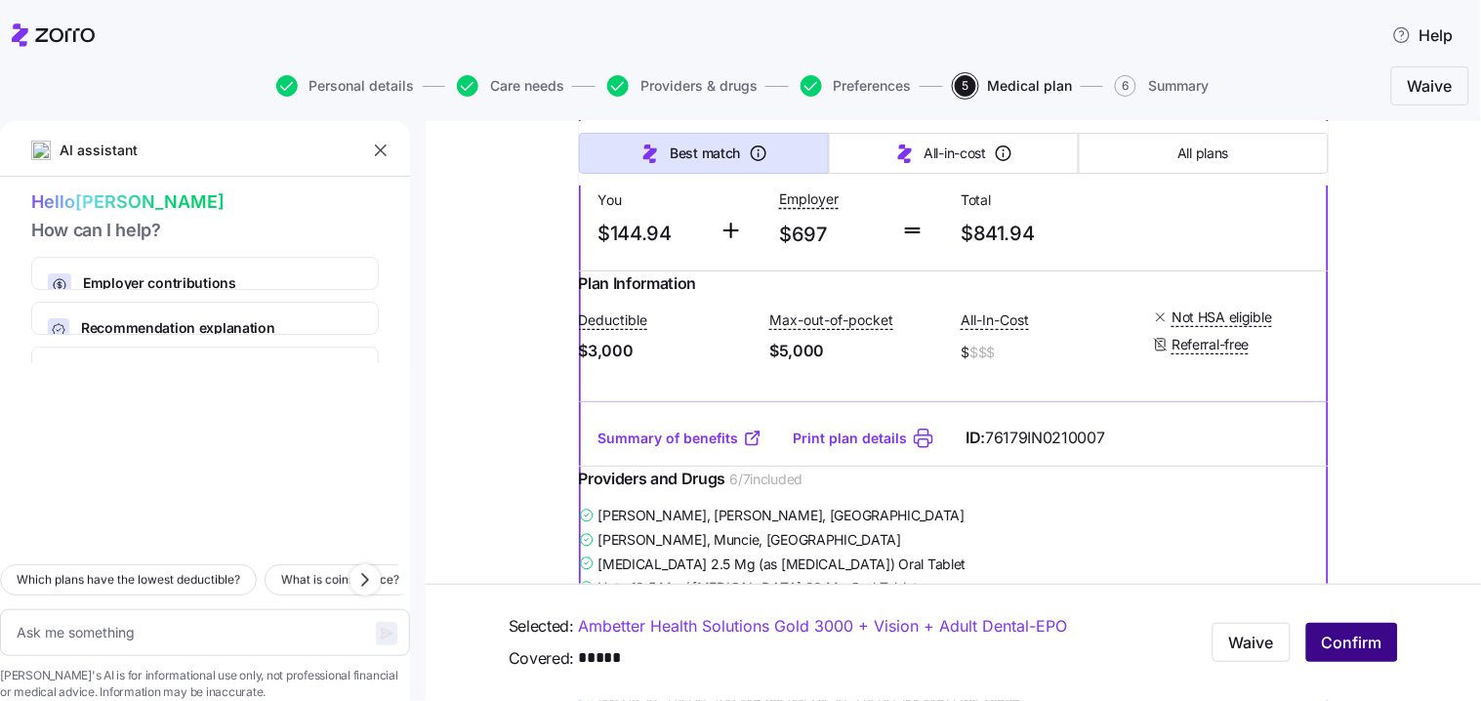
click at [1322, 647] on span "Confirm" at bounding box center [1352, 643] width 61 height 23
type textarea "x"
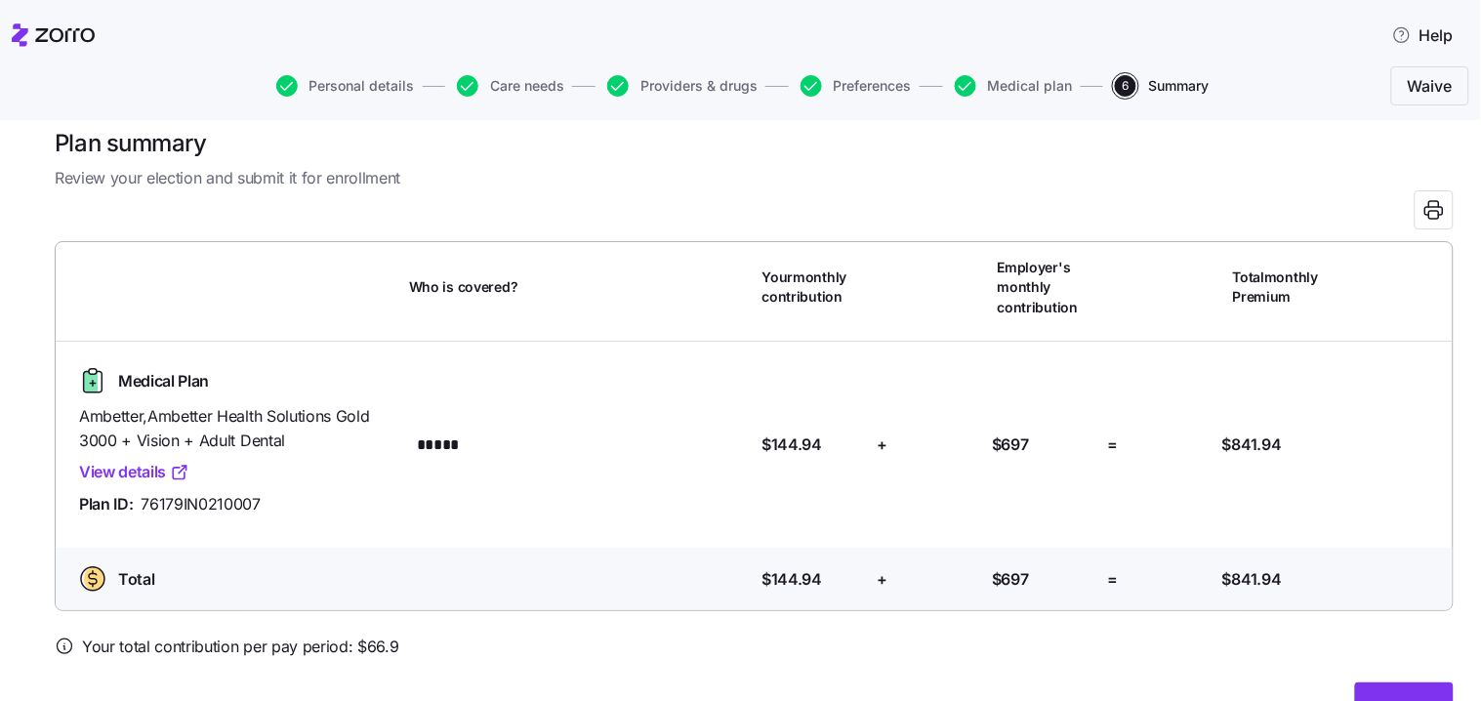
scroll to position [76, 0]
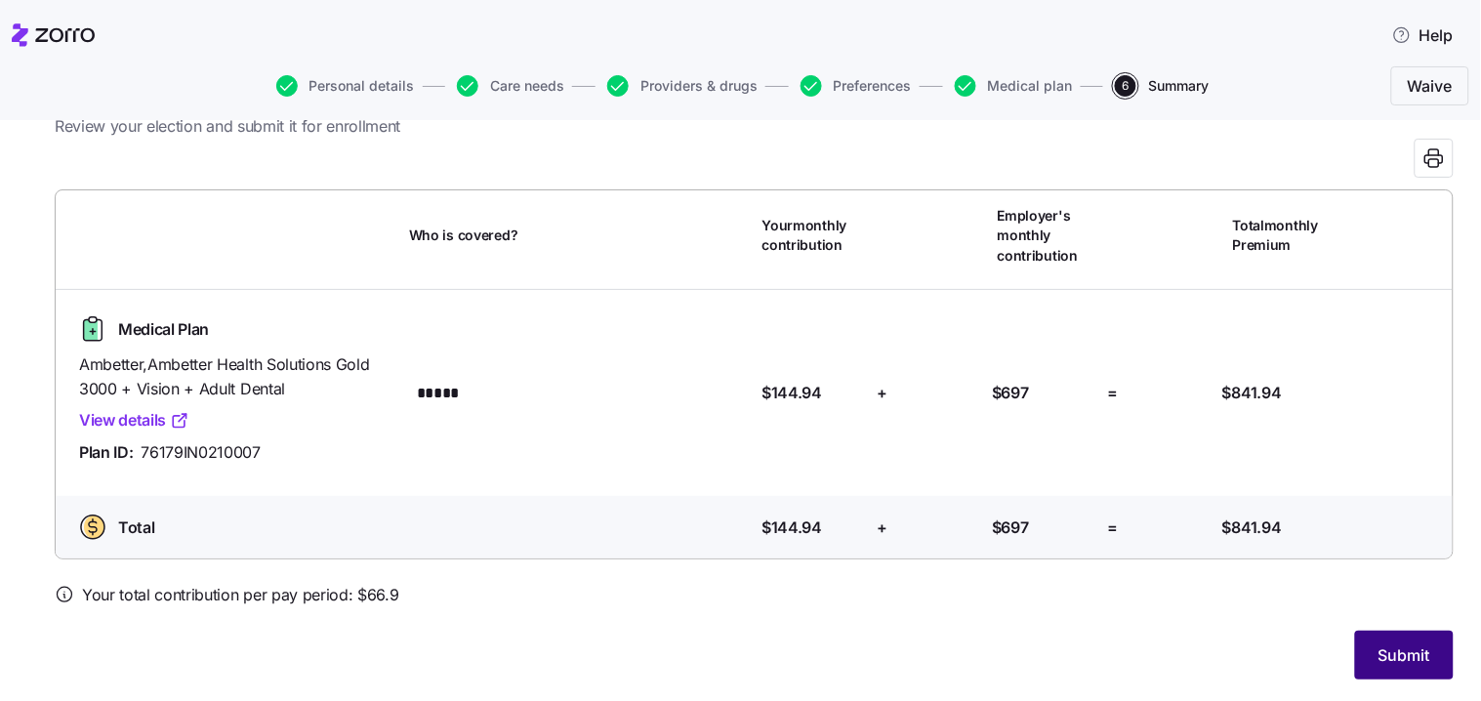
click at [1378, 665] on span "Submit" at bounding box center [1404, 654] width 52 height 23
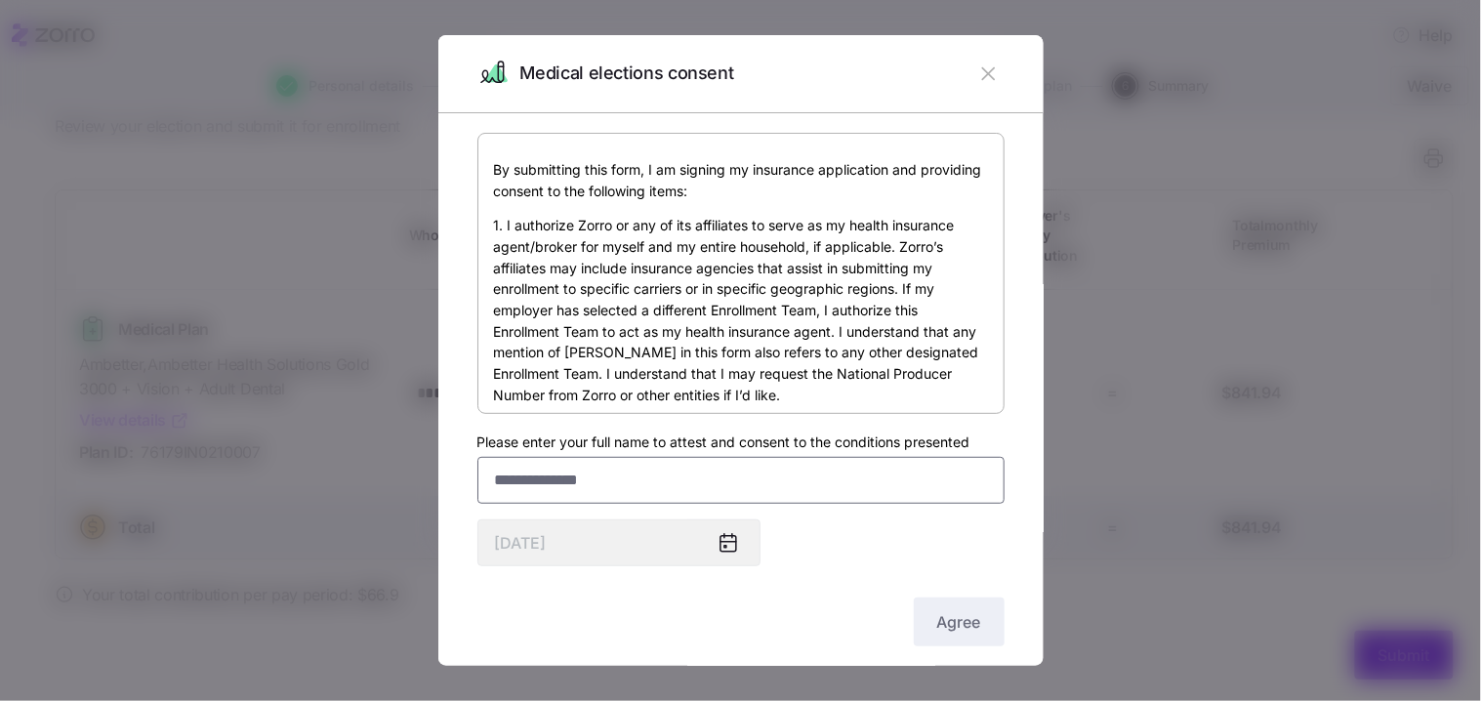
click at [513, 475] on input "Please enter your full name to attest and consent to the conditions presented" at bounding box center [740, 480] width 527 height 47
type input "**********"
click at [729, 548] on icon at bounding box center [728, 544] width 16 height 16
click at [937, 628] on span "Agree" at bounding box center [959, 621] width 44 height 23
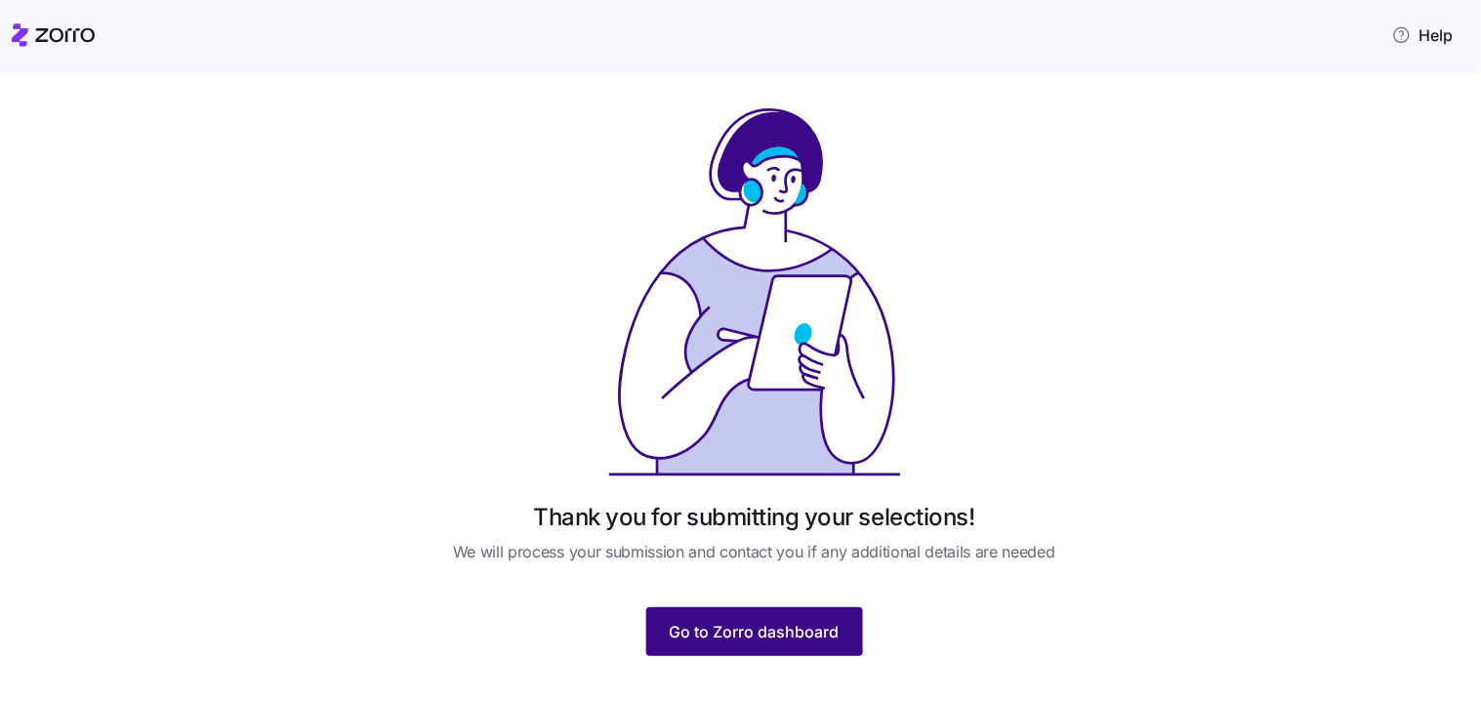
click at [776, 623] on span "Go to Zorro dashboard" at bounding box center [755, 631] width 170 height 23
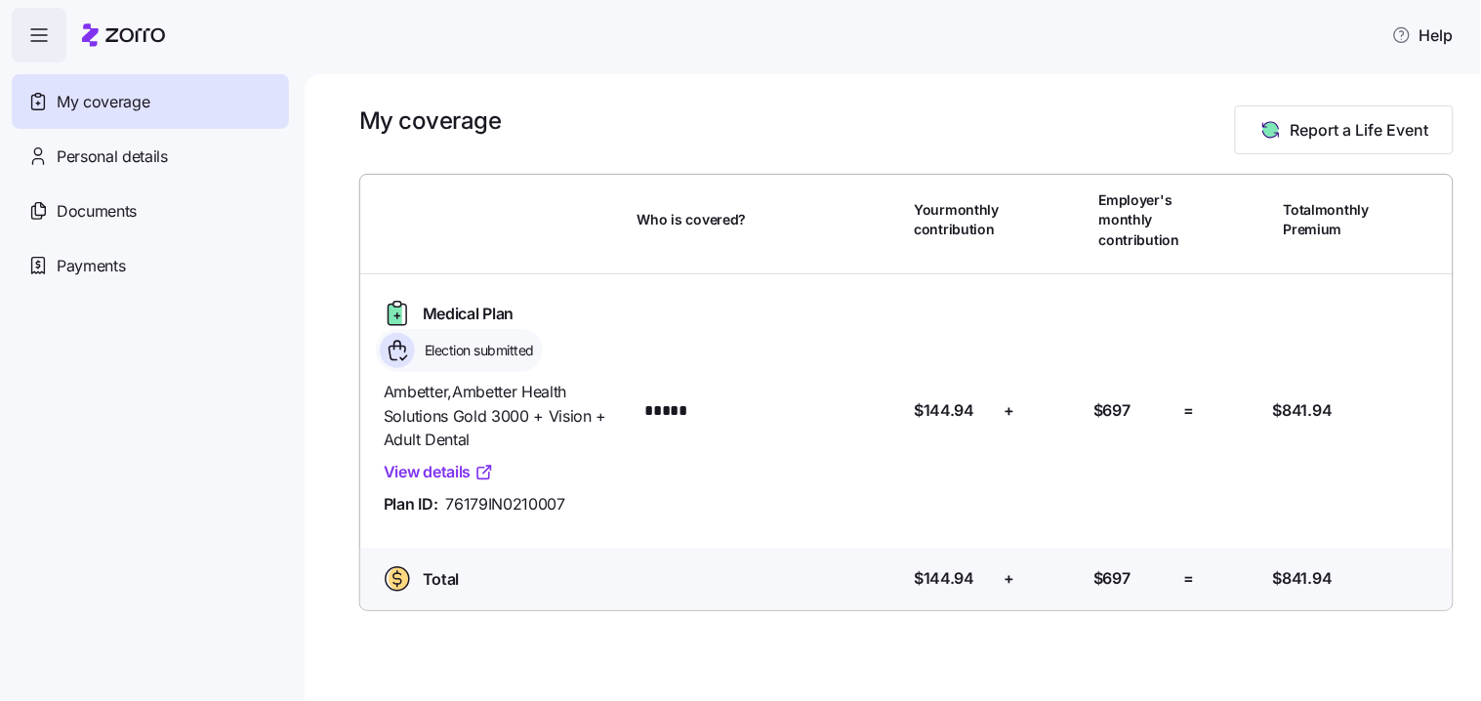
click at [33, 32] on icon "button" at bounding box center [38, 34] width 23 height 23
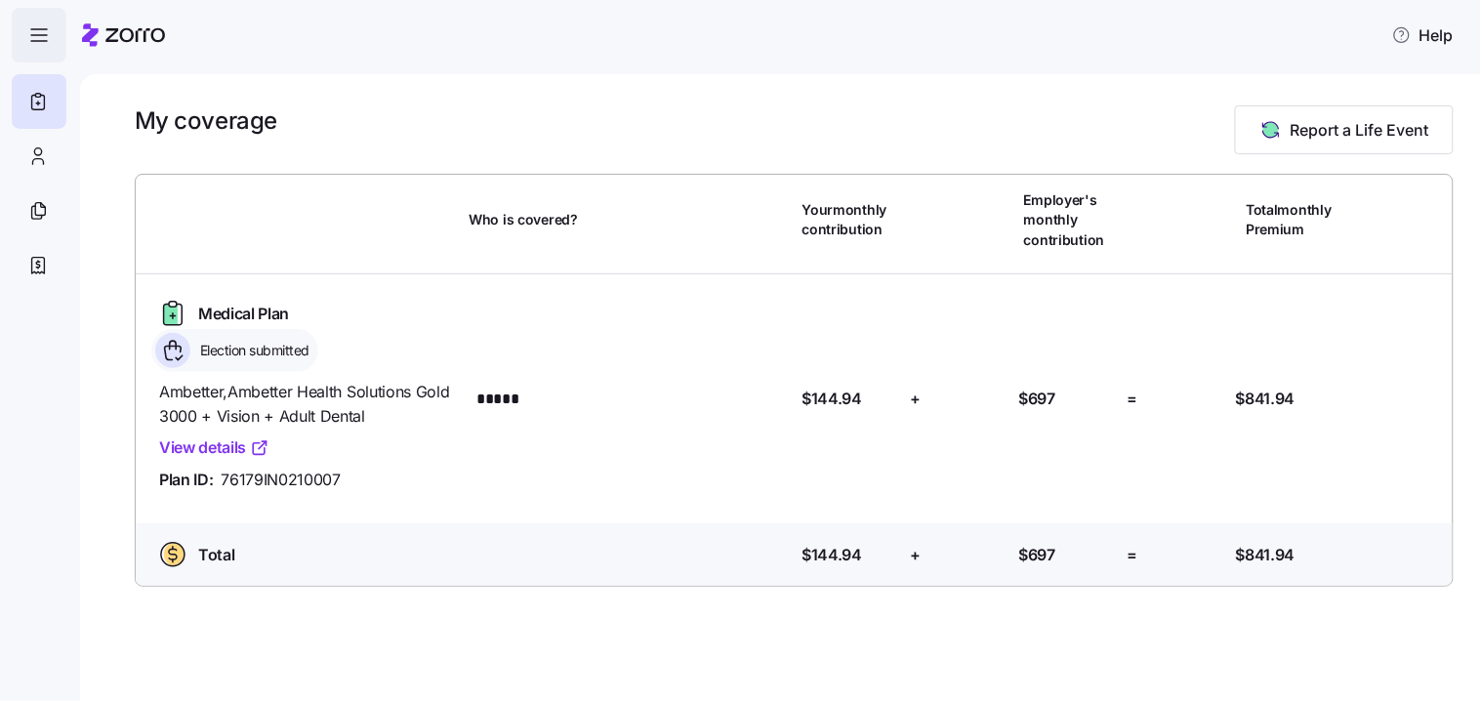
click at [31, 32] on icon "button" at bounding box center [38, 34] width 23 height 23
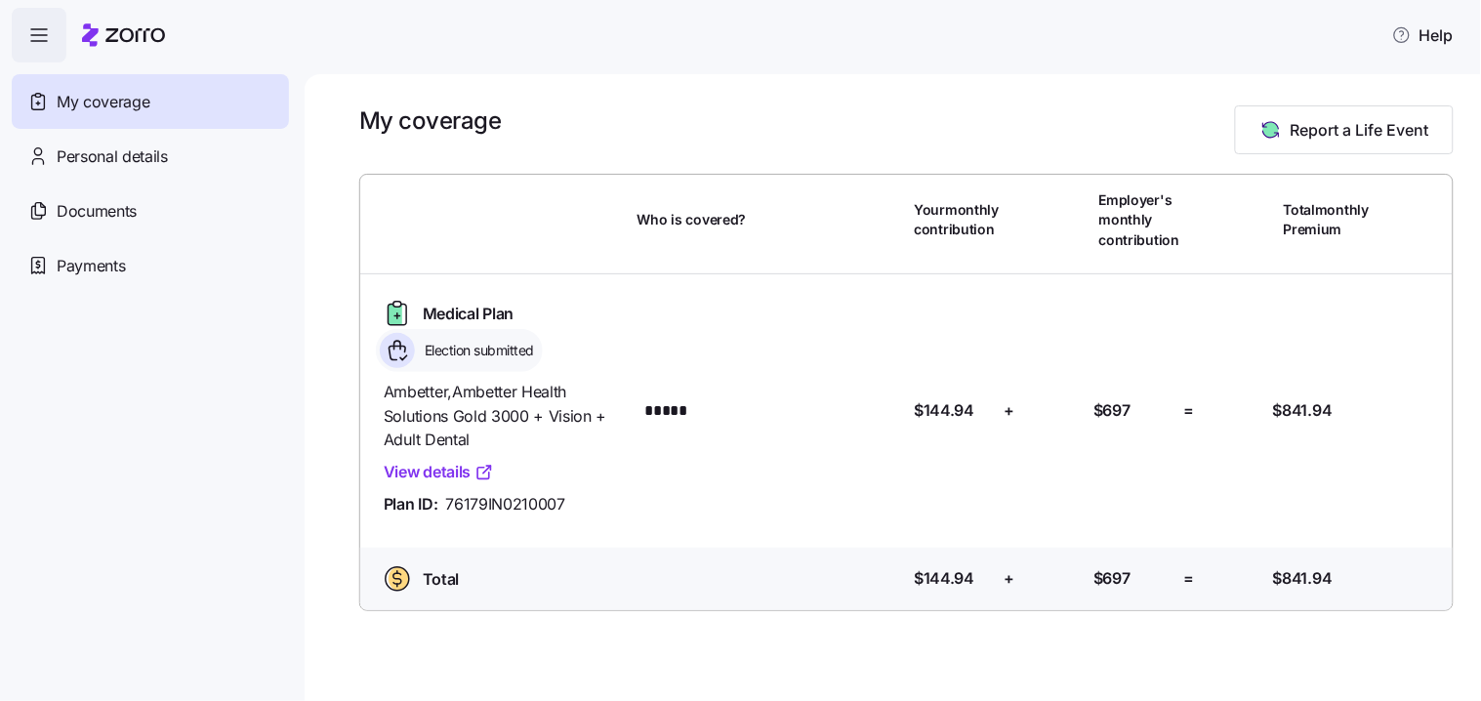
click at [221, 103] on div "My coverage" at bounding box center [150, 101] width 277 height 55
click at [148, 156] on span "Personal details" at bounding box center [112, 156] width 111 height 24
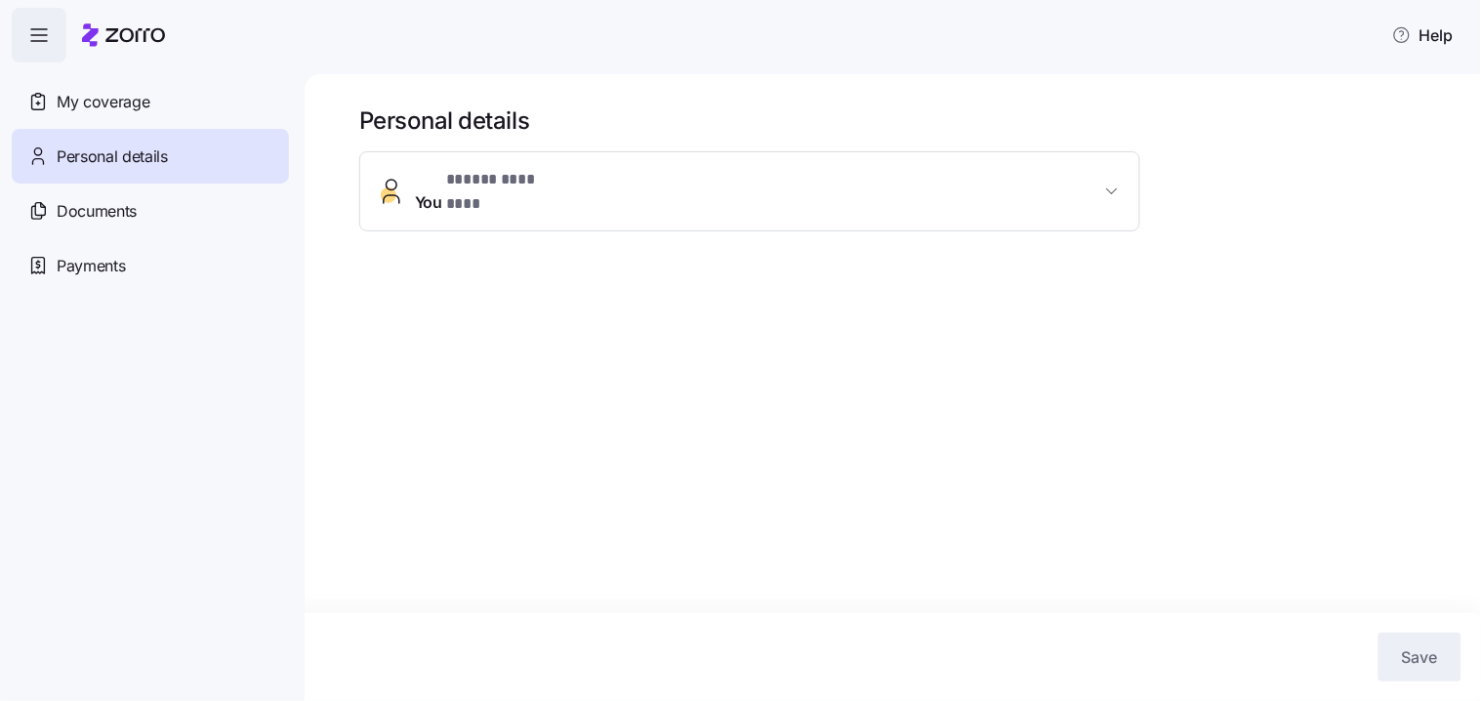
click at [43, 39] on icon "button" at bounding box center [38, 34] width 23 height 23
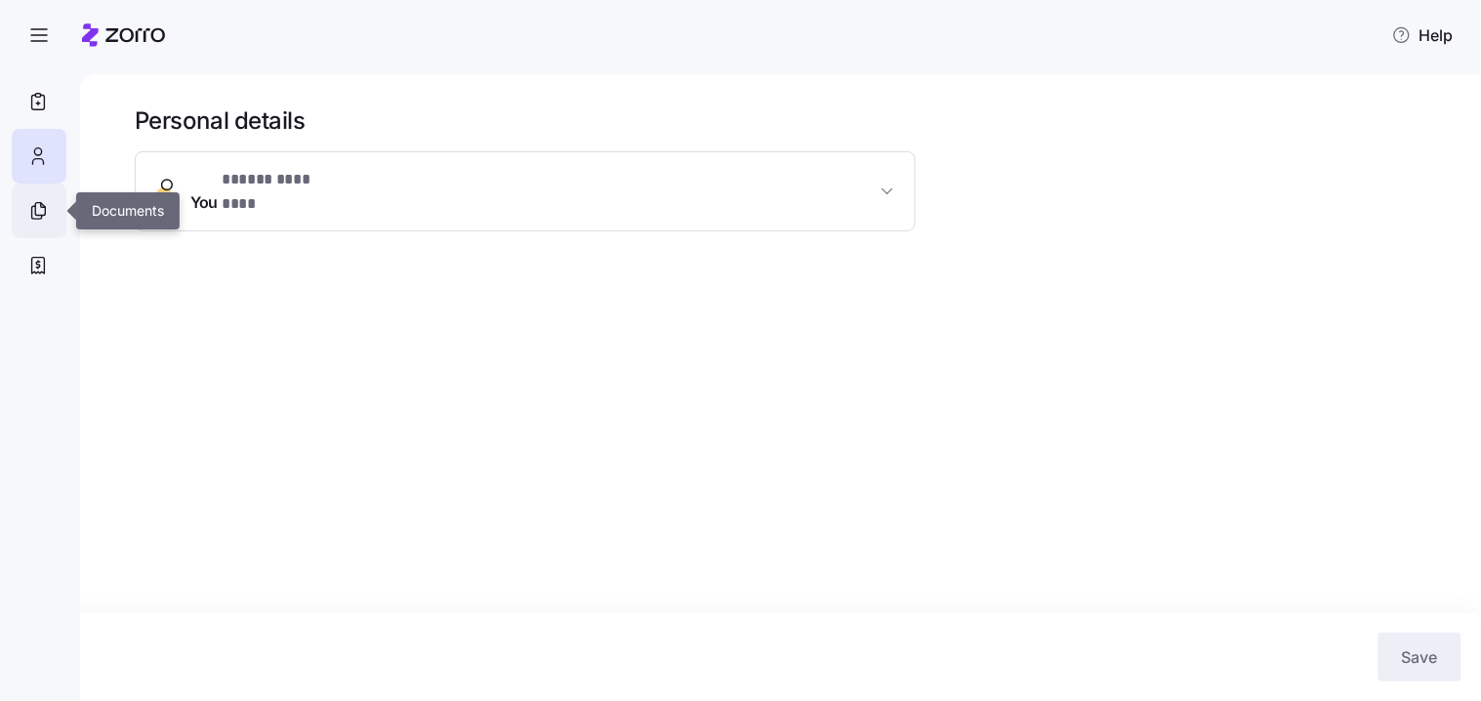
click at [27, 209] on icon at bounding box center [37, 210] width 21 height 23
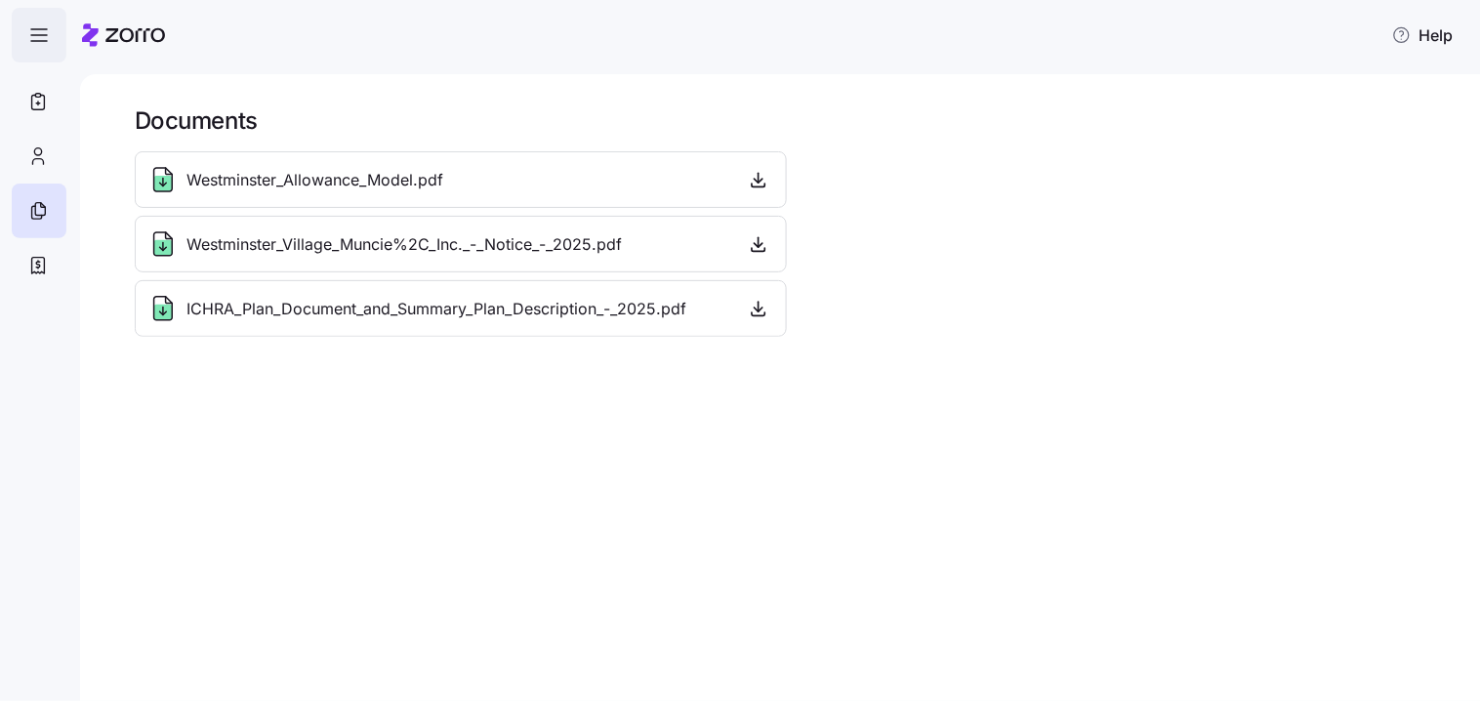
click at [37, 31] on icon "button" at bounding box center [38, 34] width 23 height 23
